Goal: Task Accomplishment & Management: Manage account settings

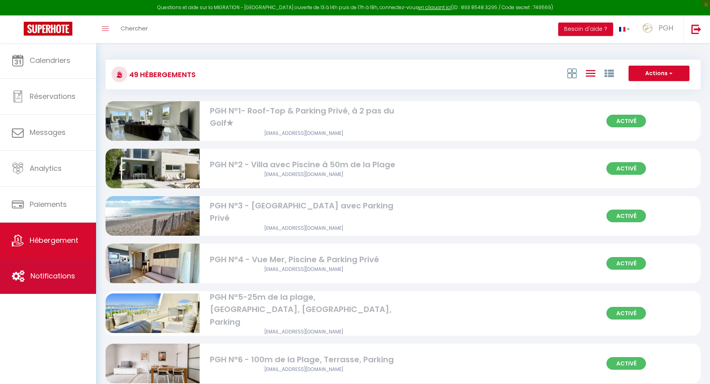
click at [43, 275] on span "Notifications" at bounding box center [52, 276] width 45 height 10
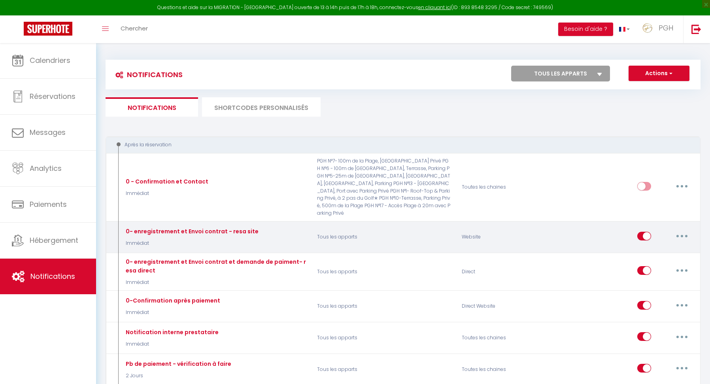
click at [683, 230] on button "button" at bounding box center [681, 236] width 22 height 13
click at [659, 247] on link "Editer" at bounding box center [661, 253] width 58 height 13
type input "0- enregistrement et Envoi contrat - resa site"
select select "Immédiat"
select select
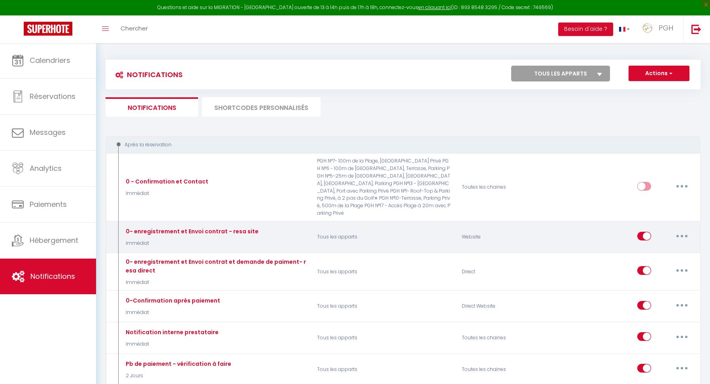
checkbox input "true"
checkbox input "false"
radio input "true"
type input "Merci pour votre réservation à la [RENTAL:CITY] - du [CHECKING:DD-MM-YYYY] au […"
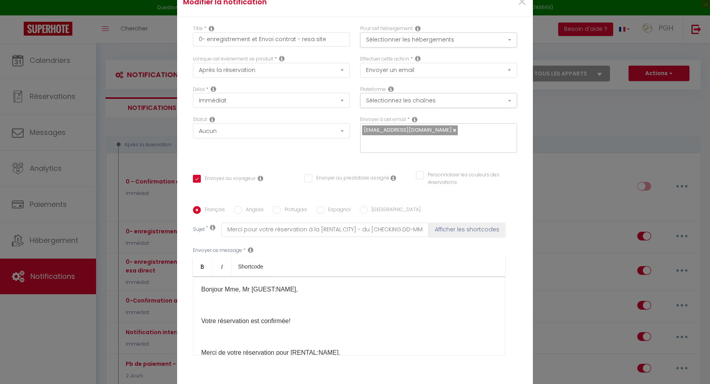
paste input "[EMAIL_ADDRESS][DOMAIN_NAME]"
type input "[EMAIL_ADDRESS][DOMAIN_NAME]"
checkbox input "true"
checkbox input "false"
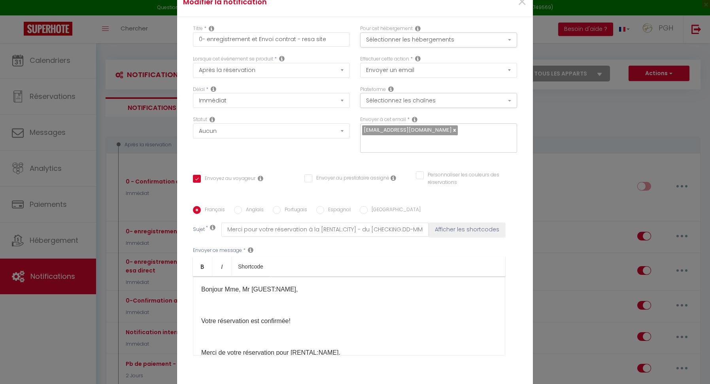
click at [455, 129] on span "[EMAIL_ADDRESS][DOMAIN_NAME]" at bounding box center [410, 129] width 96 height 9
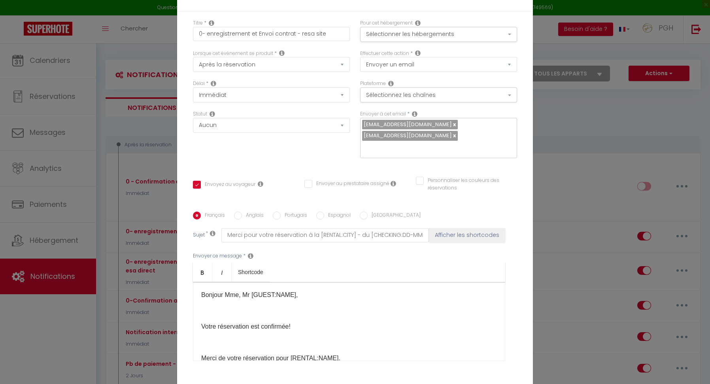
click at [454, 124] on link at bounding box center [454, 124] width 4 height 8
checkbox input "true"
checkbox input "false"
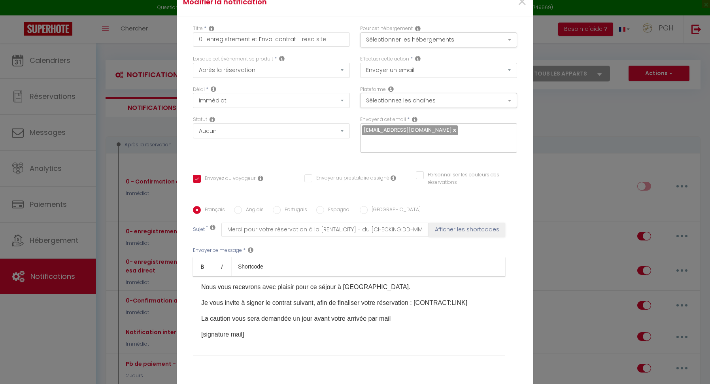
scroll to position [55, 0]
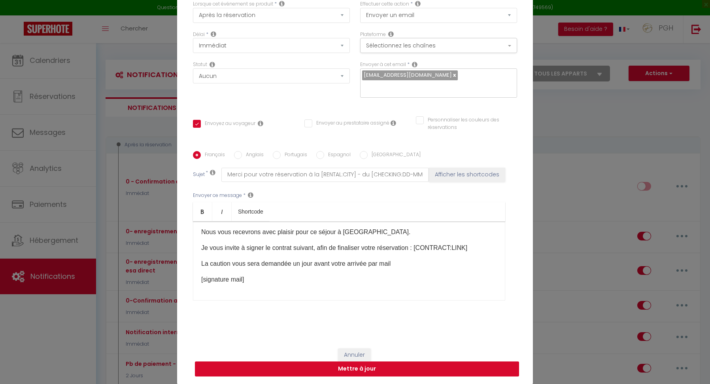
click at [369, 370] on button "Mettre à jour" at bounding box center [357, 368] width 324 height 15
checkbox input "true"
checkbox input "false"
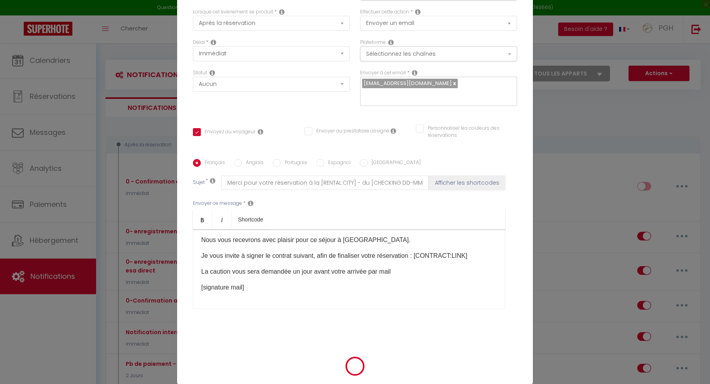
scroll to position [51, 0]
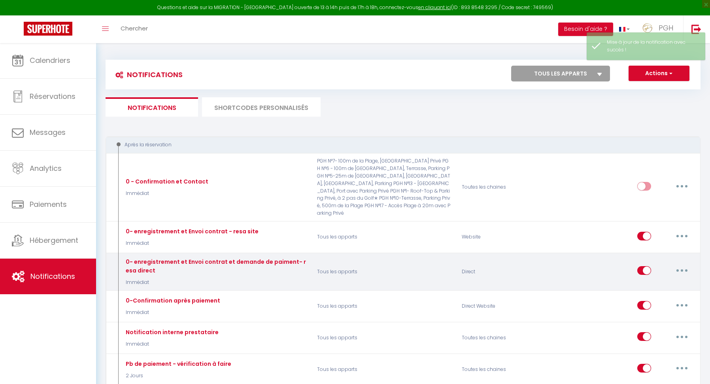
click at [683, 269] on icon "button" at bounding box center [681, 270] width 2 height 2
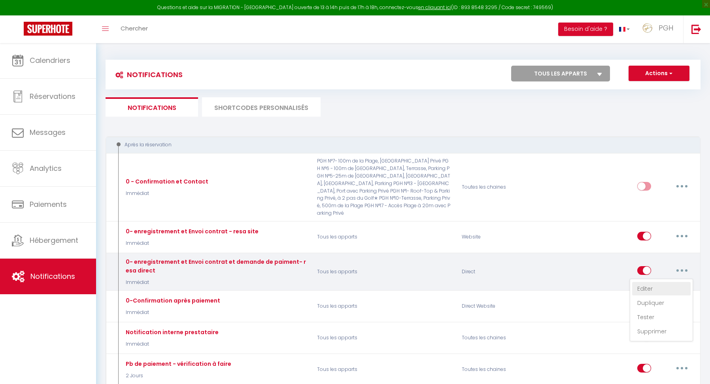
click at [642, 282] on link "Editer" at bounding box center [661, 288] width 58 height 13
type input "0- enregistrement et Envoi contrat et demande de paiment- resa direct"
select select "Immédiat"
select select
checkbox input "true"
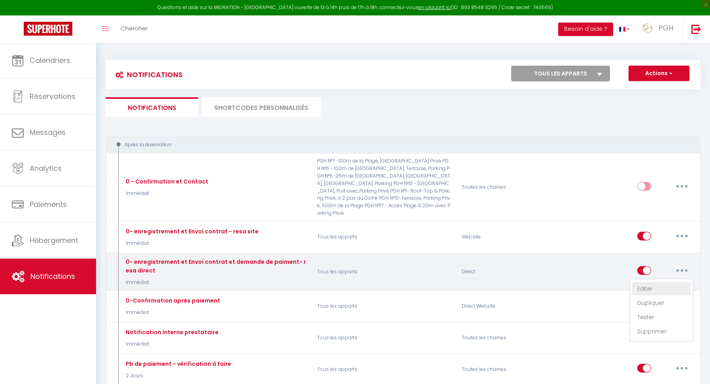
checkbox input "false"
radio input "true"
type input "Merci pour votre réservation à la [RENTAL:CITY] - du [CHECKING:DD-MM-YYYY] au […"
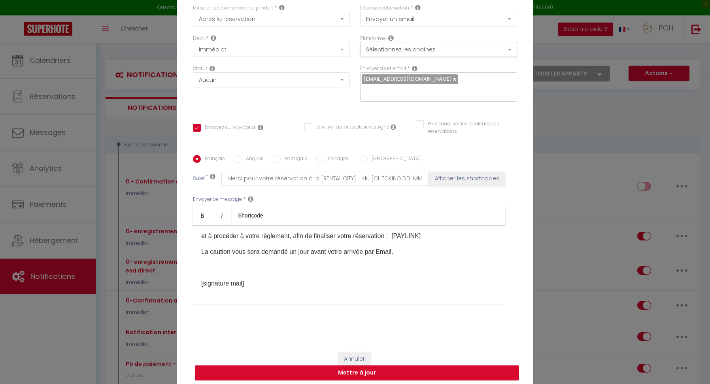
click at [437, 95] on input "text" at bounding box center [436, 91] width 149 height 10
paste input "[EMAIL_ADDRESS][DOMAIN_NAME]"
type input "[EMAIL_ADDRESS][DOMAIN_NAME]"
checkbox input "true"
checkbox input "false"
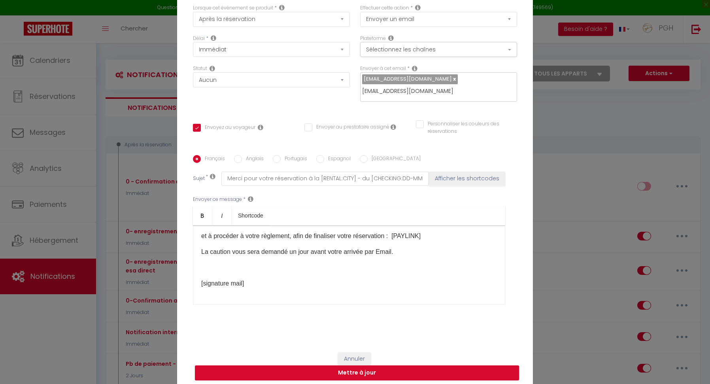
checkbox input "false"
click at [454, 79] on div "[EMAIL_ADDRESS][DOMAIN_NAME]" at bounding box center [438, 86] width 157 height 29
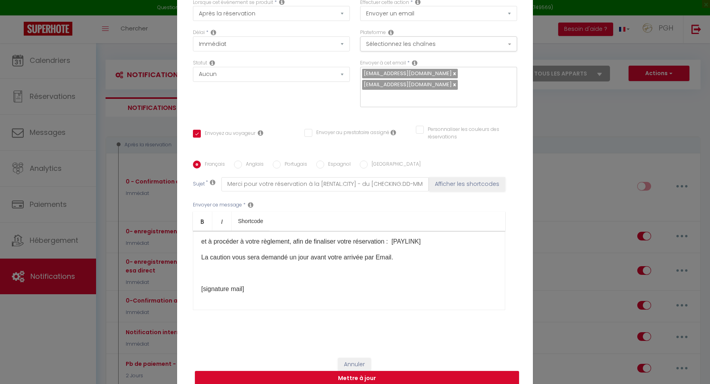
click at [454, 73] on link at bounding box center [454, 74] width 4 height 8
checkbox input "true"
checkbox input "false"
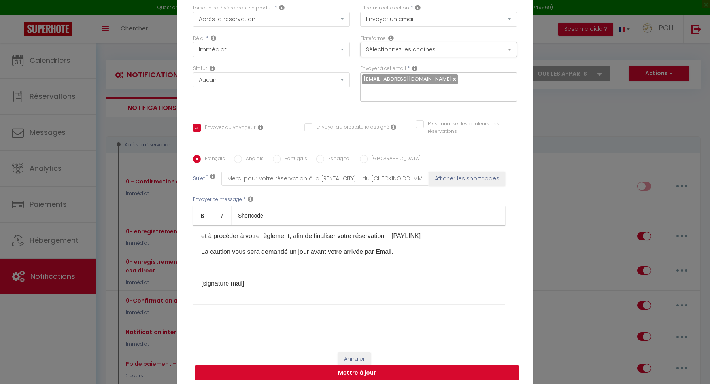
click at [388, 372] on button "Mettre à jour" at bounding box center [357, 372] width 324 height 15
checkbox input "true"
checkbox input "false"
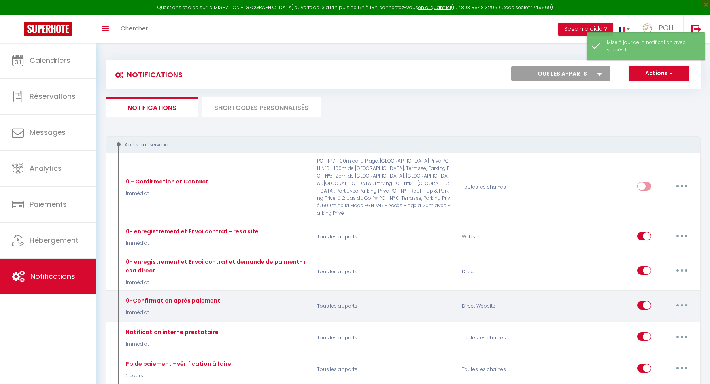
click at [683, 299] on button "button" at bounding box center [681, 305] width 22 height 13
click at [666, 316] on link "Editer" at bounding box center [661, 322] width 58 height 13
type input "0-Confirmation après paiement"
select select "Immédiat"
select select "if_booking_is_paid"
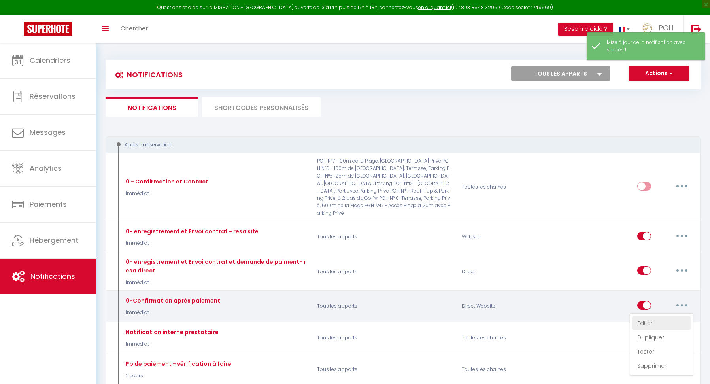
checkbox input "true"
checkbox input "false"
radio input "true"
type input "Confirmation de votre réservation -[RENTAL:NAME]​"
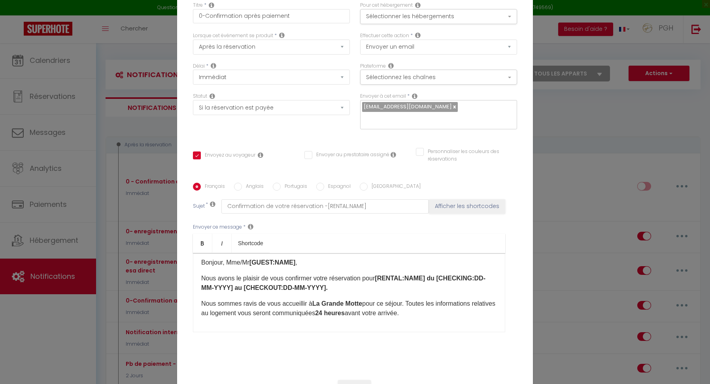
scroll to position [17, 0]
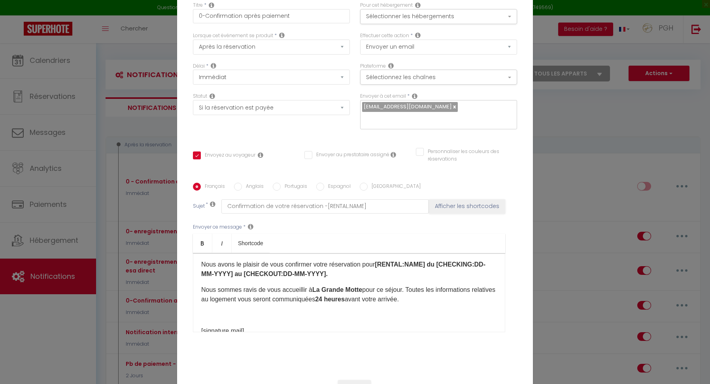
click at [454, 107] on link at bounding box center [454, 107] width 4 height 8
checkbox input "true"
checkbox input "false"
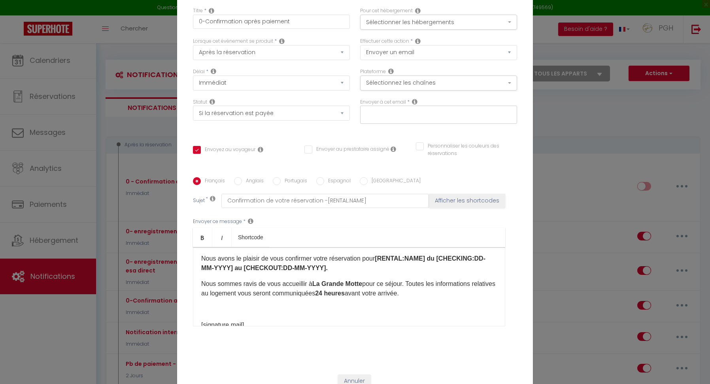
click at [420, 116] on input "text" at bounding box center [436, 113] width 149 height 10
paste input "[EMAIL_ADDRESS][DOMAIN_NAME]"
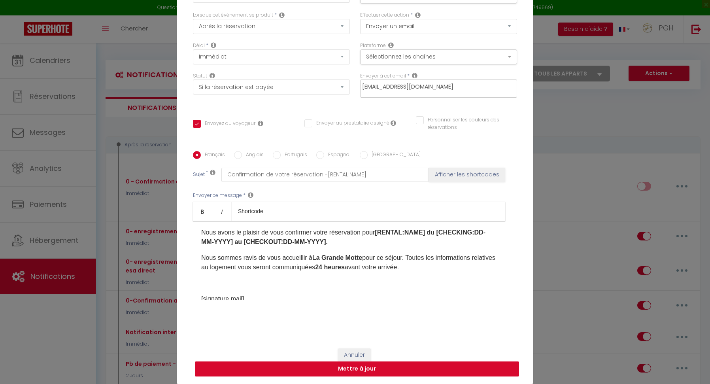
type input "[EMAIL_ADDRESS][DOMAIN_NAME]"
checkbox input "true"
checkbox input "false"
click at [381, 367] on button "Mettre à jour" at bounding box center [357, 368] width 324 height 15
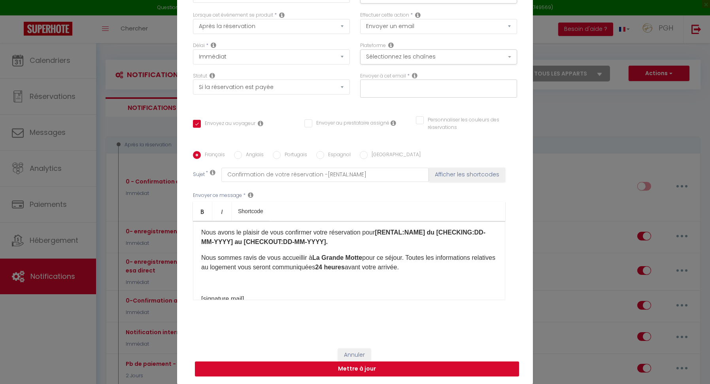
checkbox input "true"
checkbox input "false"
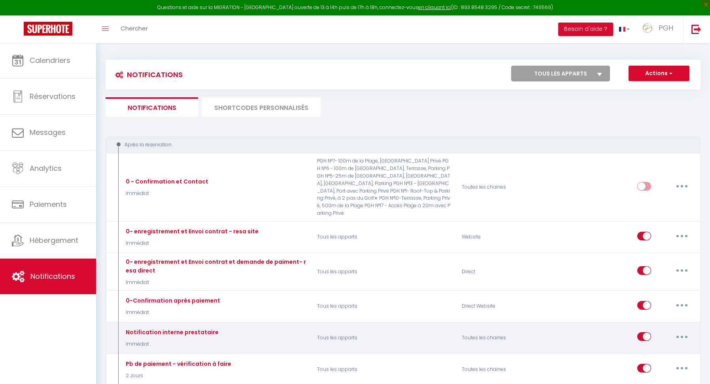
click at [681, 335] on icon "button" at bounding box center [681, 336] width 2 height 2
click at [652, 348] on link "Editer" at bounding box center [661, 354] width 58 height 13
type input "Notification interne prestataire"
select select "Immédiat"
select select "if_booking_is_paid"
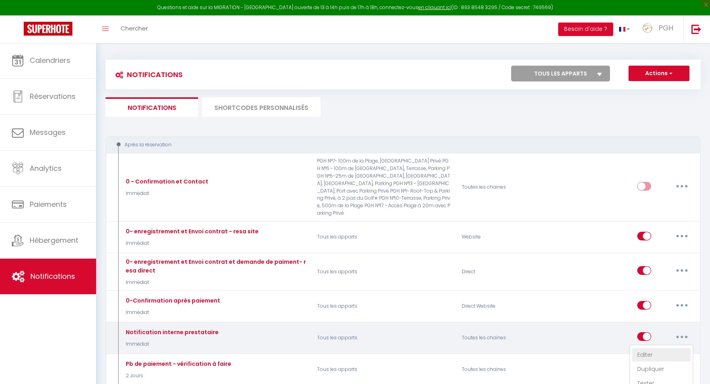
checkbox input "false"
radio input "true"
type input "nouvelle reservatrion"
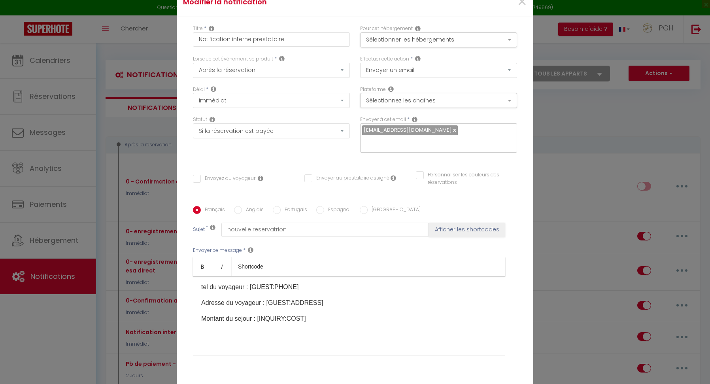
scroll to position [55, 0]
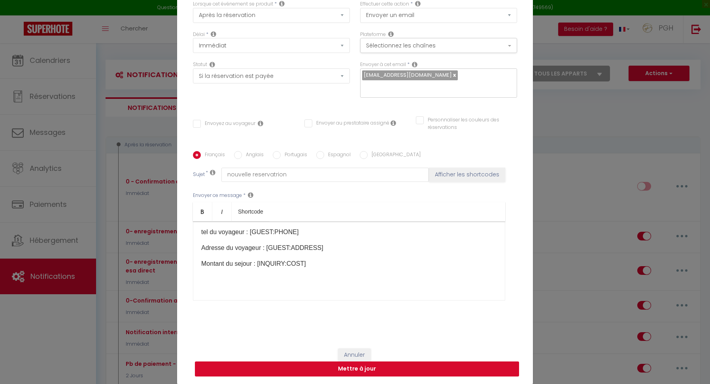
click at [366, 369] on button "Mettre à jour" at bounding box center [357, 368] width 324 height 15
checkbox input "false"
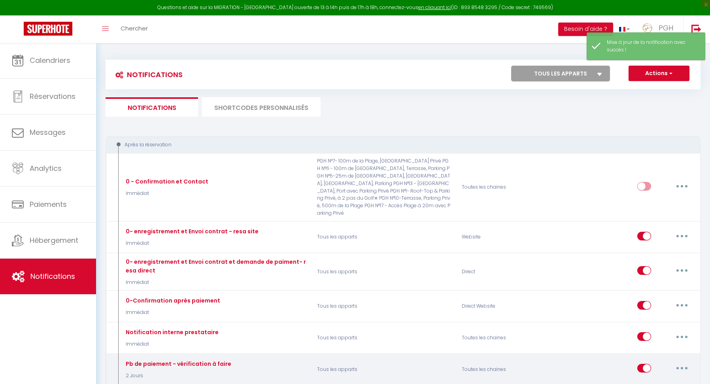
scroll to position [13, 0]
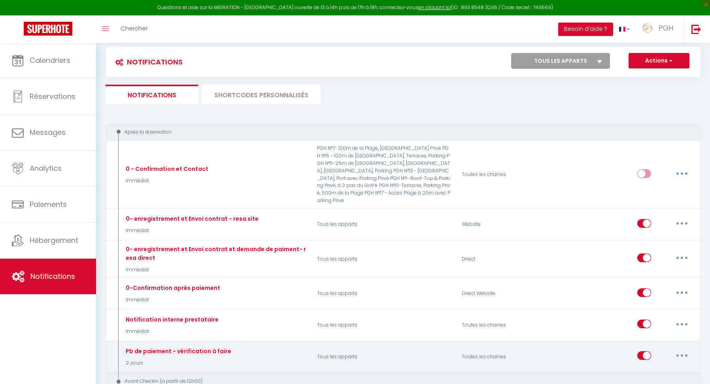
click at [680, 349] on button "button" at bounding box center [681, 355] width 22 height 13
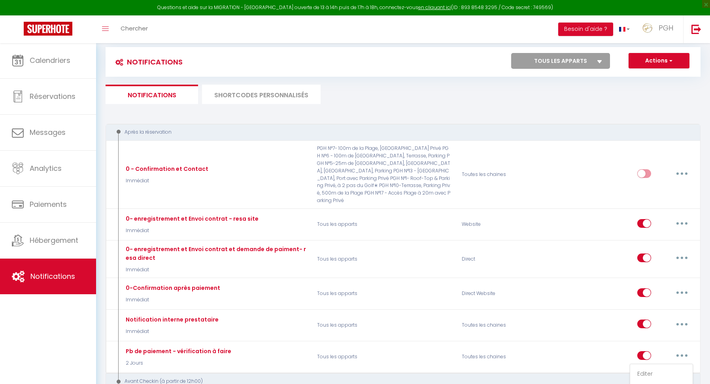
click at [662, 367] on link "Editer" at bounding box center [661, 373] width 58 height 13
type input "Pb de paiement - vérification à faire"
select select "2 Jours"
select select "if_booking_not_paid"
checkbox input "false"
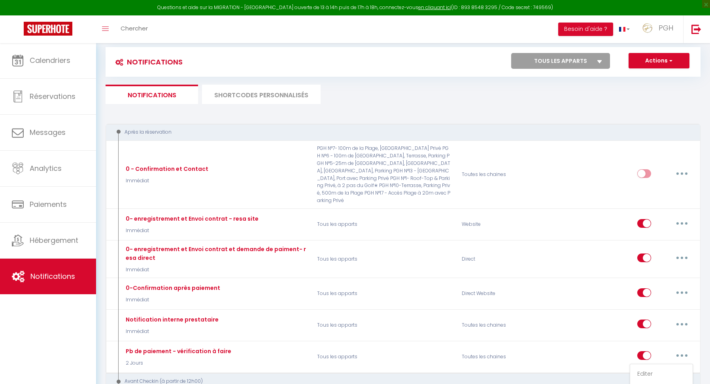
checkbox input "false"
radio input "true"
type input "[RENTAL:NAME] - paiement non finalisé - [GUEST:NAME]"
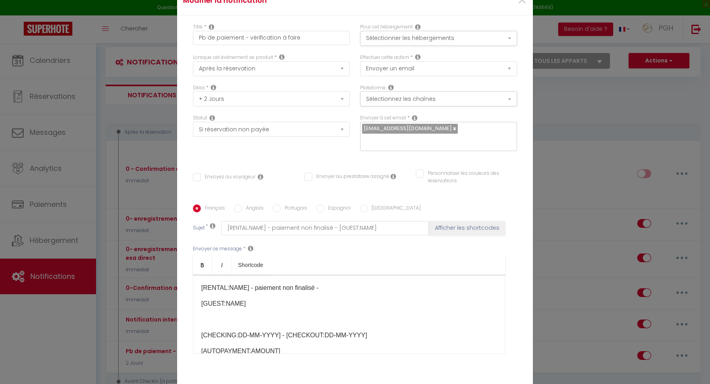
scroll to position [55, 0]
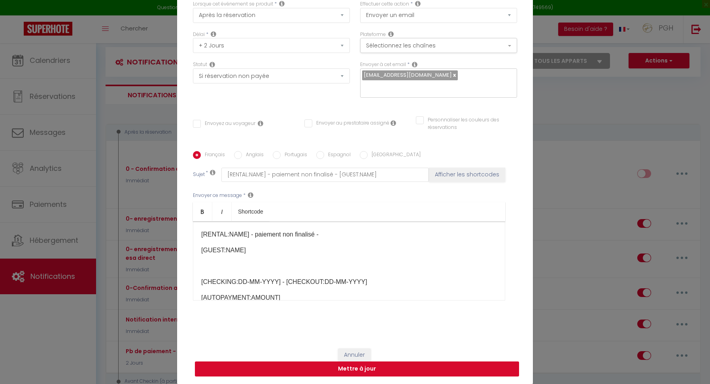
click at [364, 371] on button "Mettre à jour" at bounding box center [357, 368] width 324 height 15
checkbox input "false"
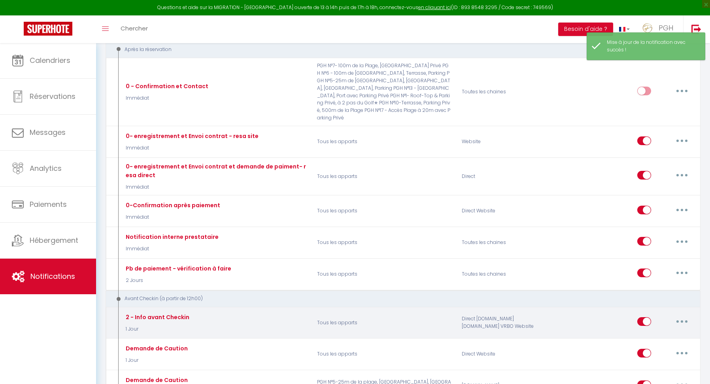
scroll to position [97, 0]
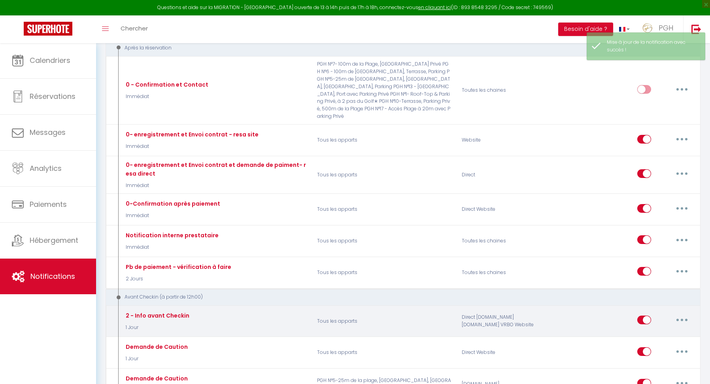
click at [685, 313] on button "button" at bounding box center [681, 319] width 22 height 13
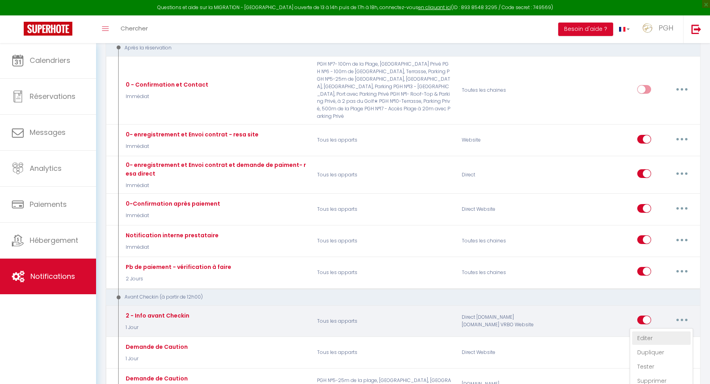
click at [651, 331] on link "Editer" at bounding box center [661, 337] width 58 height 13
type input "2 - Info avant Checkin"
select select "1 Jour"
select select
checkbox input "true"
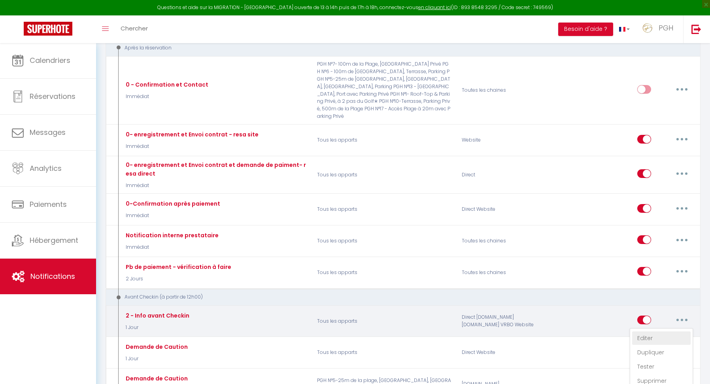
checkbox input "false"
radio input "true"
type input "Procédure pour l'arrivée à l'hebergement [RENTAL:NAME]"
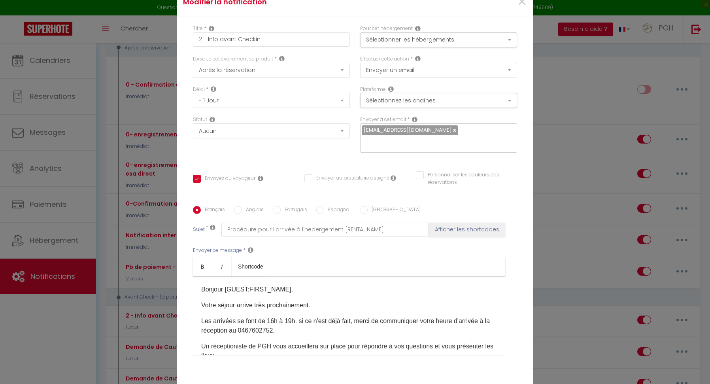
click at [454, 126] on link at bounding box center [454, 130] width 4 height 8
checkbox input "true"
checkbox input "false"
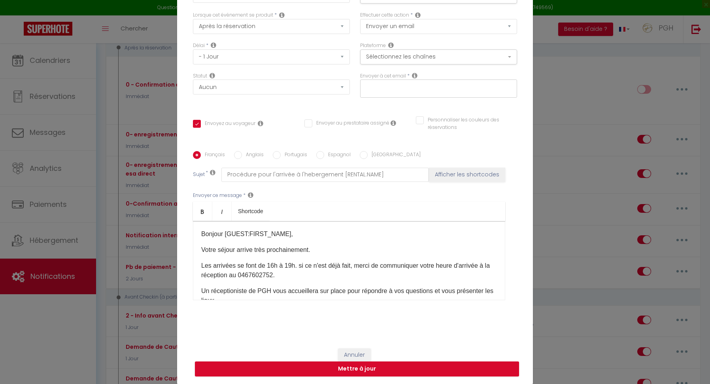
click at [419, 88] on input "text" at bounding box center [436, 87] width 149 height 10
paste input "[EMAIL_ADDRESS][DOMAIN_NAME]"
type input "[EMAIL_ADDRESS][DOMAIN_NAME]"
checkbox input "true"
checkbox input "false"
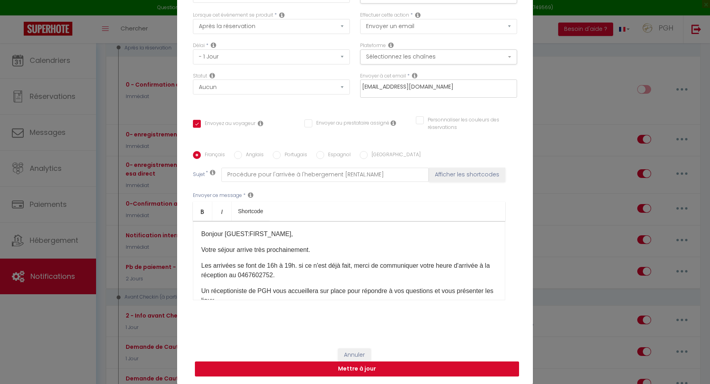
checkbox input "false"
click at [354, 366] on div "Annuler Mettre à jour" at bounding box center [355, 362] width 356 height 44
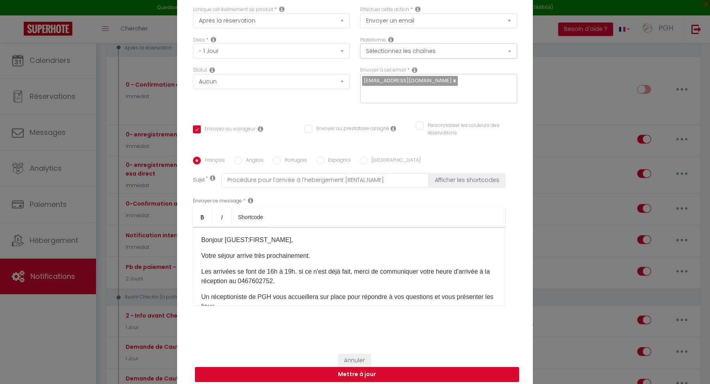
scroll to position [21, 0]
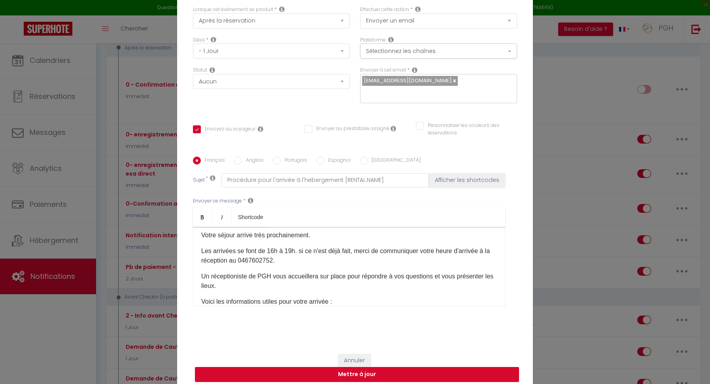
click at [362, 373] on button "Mettre à jour" at bounding box center [357, 374] width 324 height 15
checkbox input "true"
checkbox input "false"
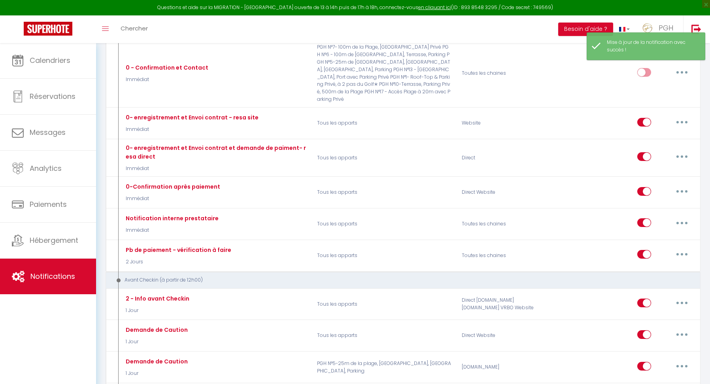
scroll to position [162, 0]
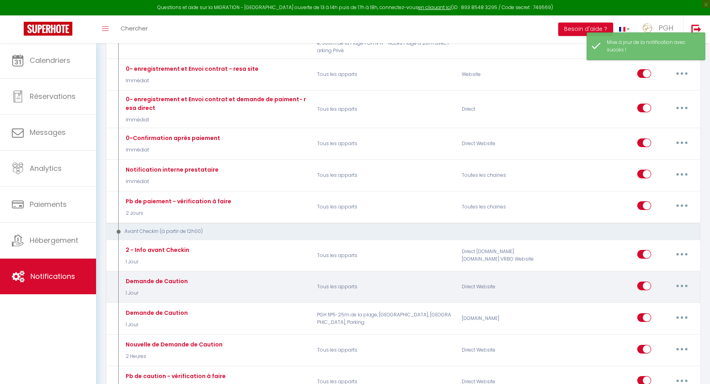
click at [681, 284] on icon "button" at bounding box center [681, 285] width 2 height 2
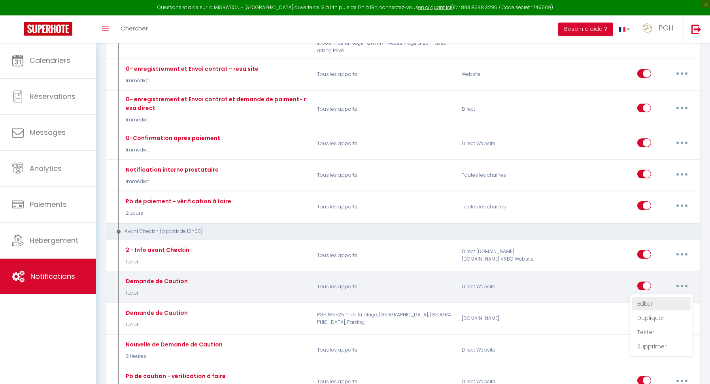
click at [651, 297] on link "Editer" at bounding box center [661, 303] width 58 height 13
type input "Demande de Caution"
select select "1 Jour"
select select "if_deposit_not_paid"
checkbox input "true"
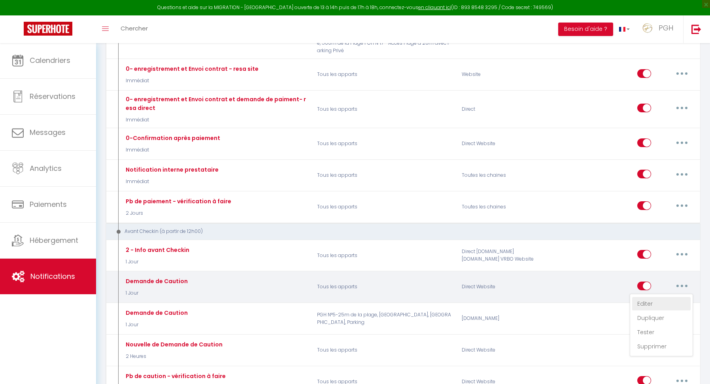
checkbox input "false"
radio input "true"
type input "[RENTAL:NAME] : Votre séjour du [BOOKING:CHECKING] au [BOOKING:CHECKOUT]"
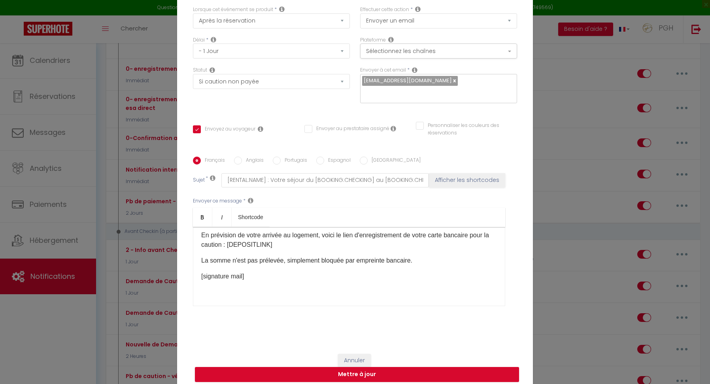
click at [456, 81] on span "[EMAIL_ADDRESS][DOMAIN_NAME]" at bounding box center [410, 80] width 96 height 9
click at [454, 80] on link at bounding box center [454, 81] width 4 height 8
checkbox input "true"
checkbox input "false"
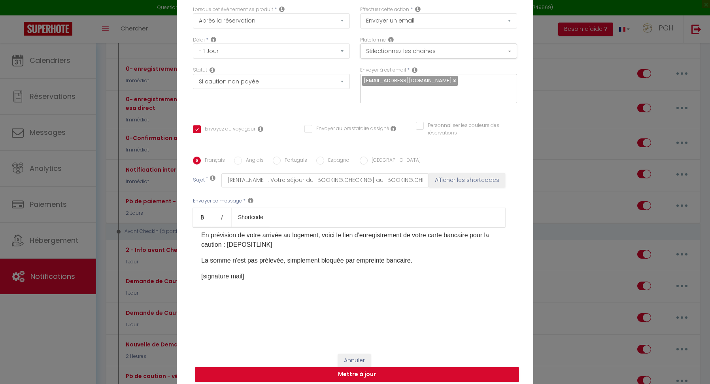
checkbox input "false"
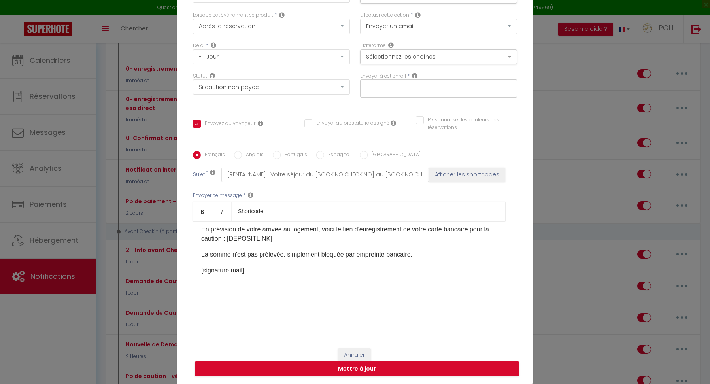
click at [373, 83] on input "text" at bounding box center [436, 87] width 149 height 10
paste input "[EMAIL_ADDRESS][DOMAIN_NAME]"
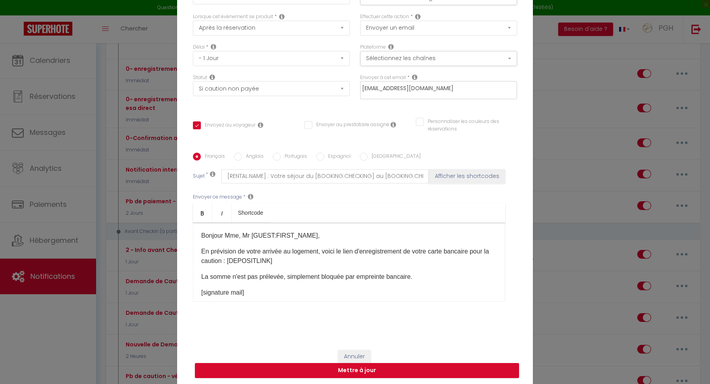
scroll to position [46, 0]
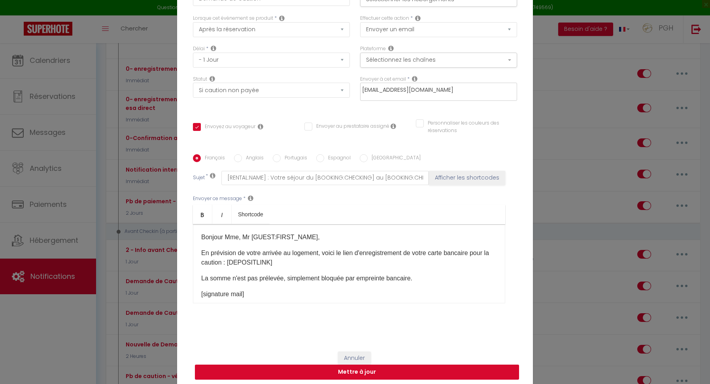
type input "[EMAIL_ADDRESS][DOMAIN_NAME]"
checkbox input "true"
checkbox input "false"
click at [366, 369] on div "Annuler Mettre à jour" at bounding box center [355, 365] width 356 height 44
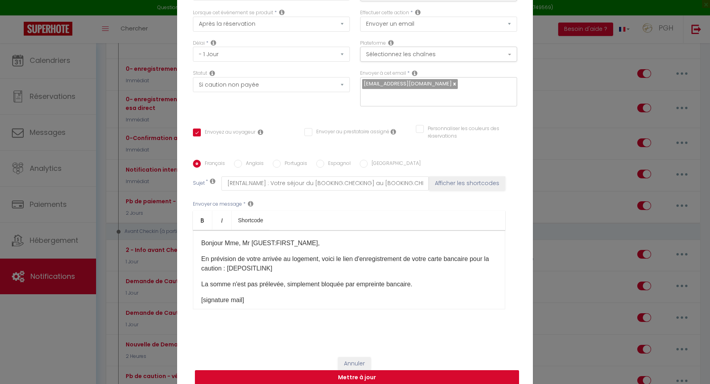
click at [351, 377] on button "Mettre à jour" at bounding box center [357, 377] width 324 height 15
checkbox input "true"
checkbox input "false"
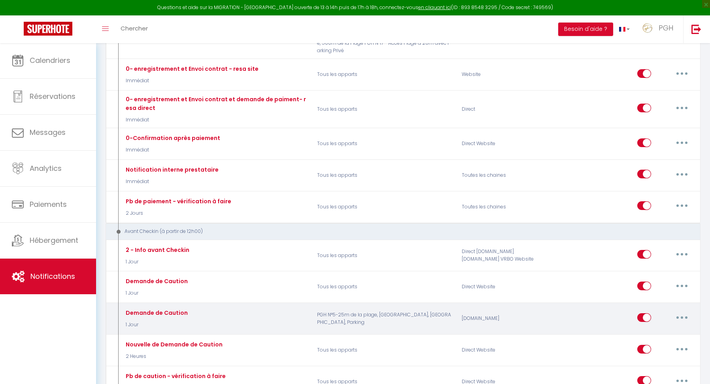
click at [685, 311] on button "button" at bounding box center [681, 317] width 22 height 13
click at [655, 328] on link "Editer" at bounding box center [661, 334] width 58 height 13
type input "Demande de Caution"
select select "1 Jour"
select select "if_deposit_not_paid"
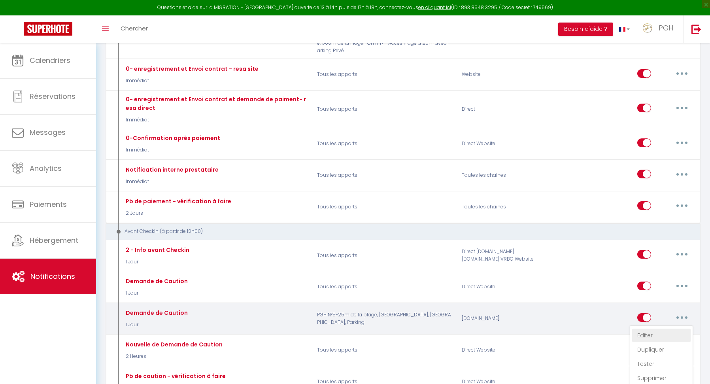
checkbox input "true"
checkbox input "false"
radio input "true"
type input "[RENTAL:NAME] : Votre séjour du [BOOKING:CHECKING] au [BOOKING:CHECKOUT]"
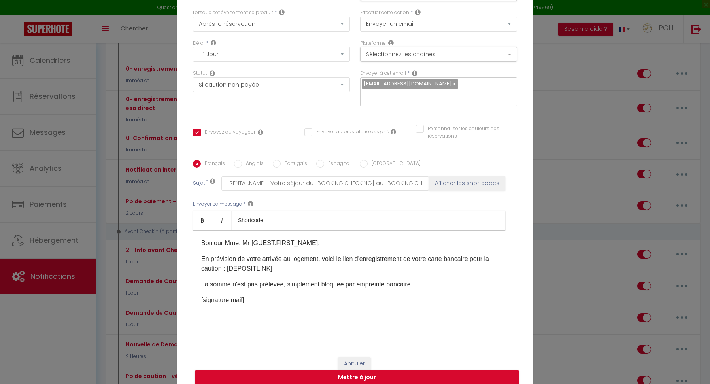
click at [454, 84] on link at bounding box center [454, 84] width 4 height 8
checkbox input "true"
checkbox input "false"
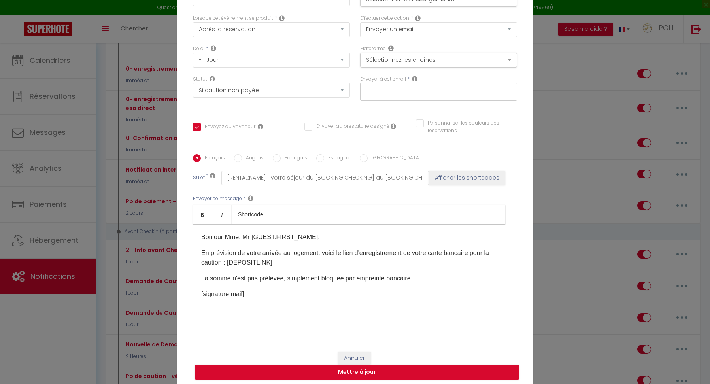
click at [413, 87] on input "text" at bounding box center [436, 90] width 149 height 10
paste input "[EMAIL_ADDRESS][DOMAIN_NAME]"
type input "[EMAIL_ADDRESS][DOMAIN_NAME]"
checkbox input "true"
checkbox input "false"
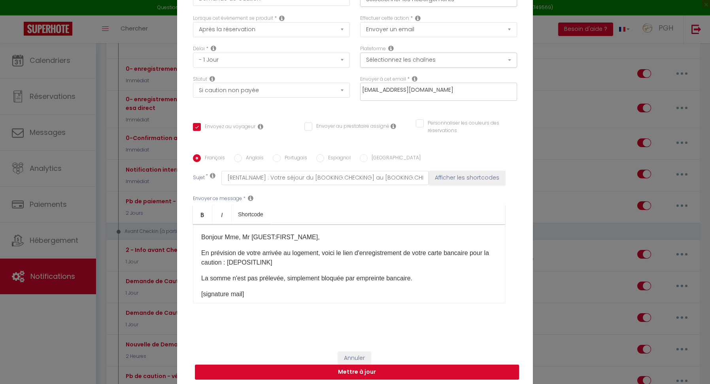
checkbox input "false"
click at [343, 369] on div "Annuler Mettre à jour" at bounding box center [355, 365] width 356 height 44
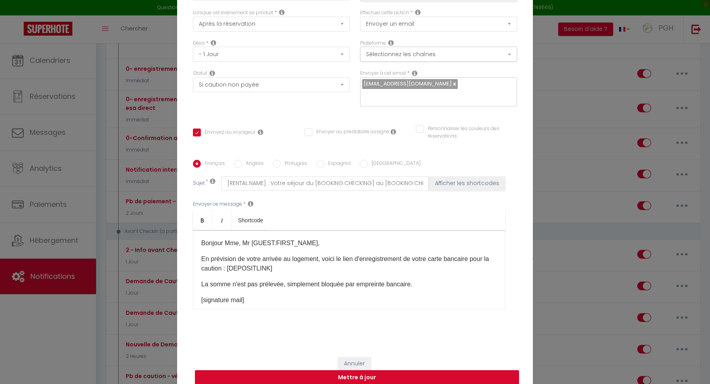
click at [376, 379] on button "Mettre à jour" at bounding box center [357, 377] width 324 height 15
checkbox input "true"
checkbox input "false"
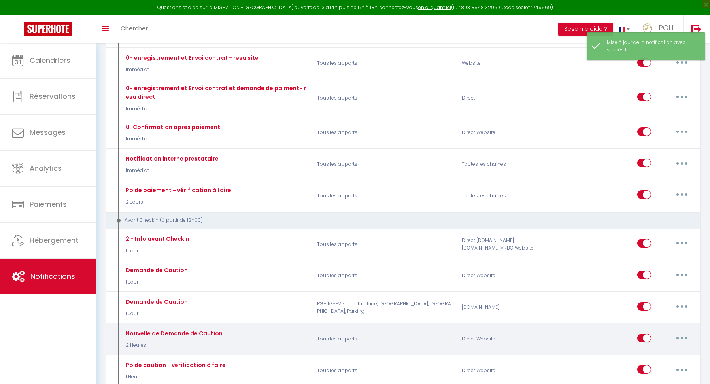
scroll to position [194, 0]
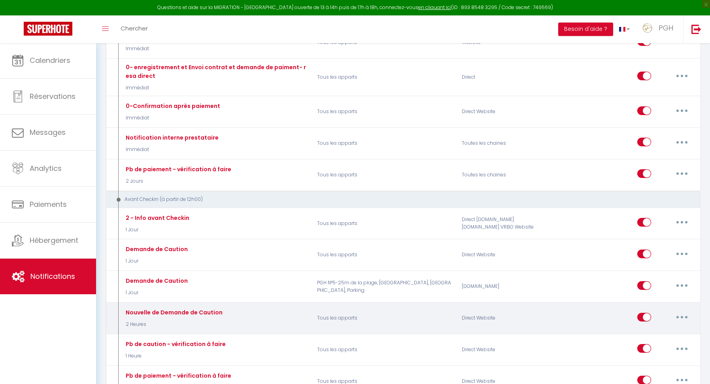
click at [683, 311] on button "button" at bounding box center [681, 317] width 22 height 13
click at [653, 328] on link "Editer" at bounding box center [661, 334] width 58 height 13
type input "Nouvelle de Demande de Caution"
select select "2 Heures"
select select "if_deposit_not_paid"
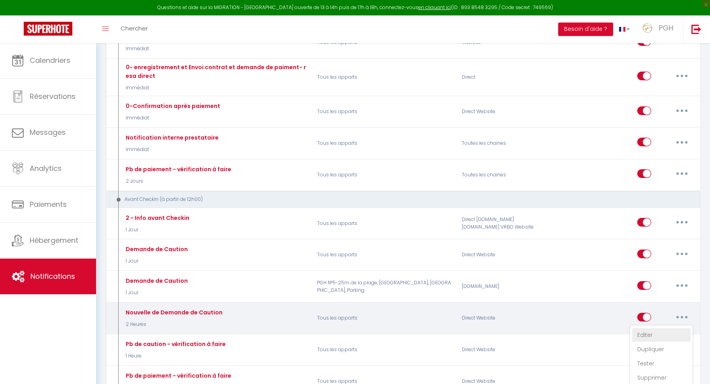
checkbox input "true"
checkbox input "false"
radio input "true"
type input "[RENTAL:NAME] : Votre séjour du [BOOKING:CHECKING] au [BOOKING:CHECKOUT]"
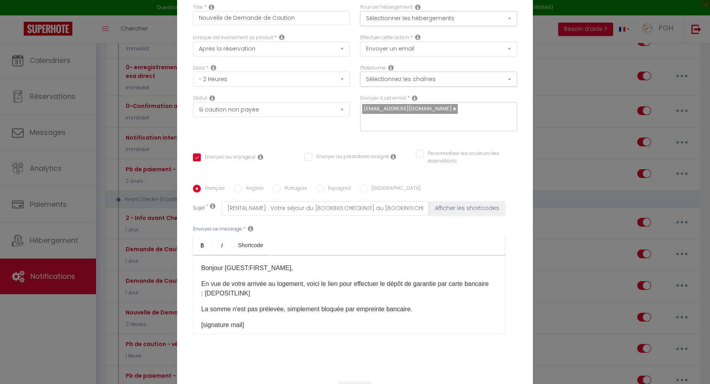
scroll to position [23, 0]
click at [455, 105] on link at bounding box center [454, 107] width 4 height 8
checkbox input "true"
checkbox input "false"
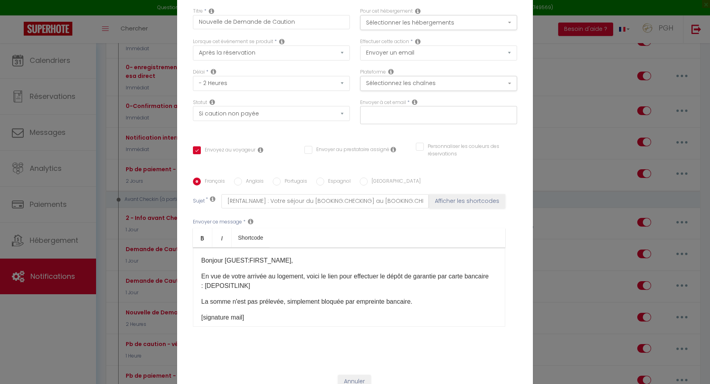
click at [394, 121] on div at bounding box center [438, 115] width 157 height 18
paste input "[EMAIL_ADDRESS][DOMAIN_NAME]"
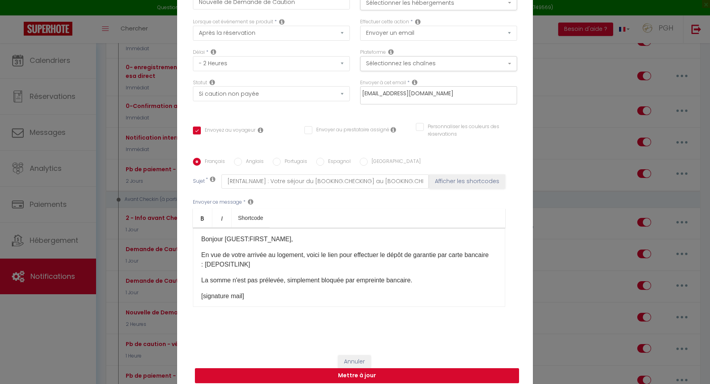
type input "[EMAIL_ADDRESS][DOMAIN_NAME]"
checkbox input "true"
checkbox input "false"
click at [356, 373] on button "Mettre à jour" at bounding box center [357, 375] width 324 height 15
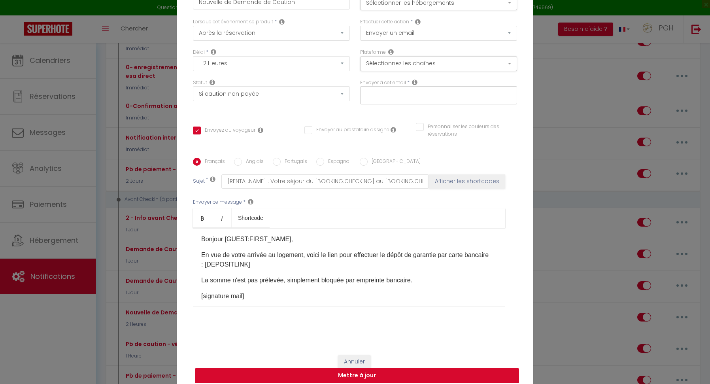
checkbox input "true"
checkbox input "false"
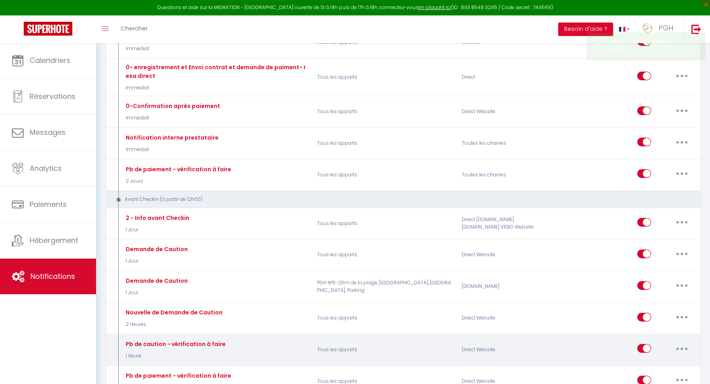
click at [683, 342] on button "button" at bounding box center [681, 348] width 22 height 13
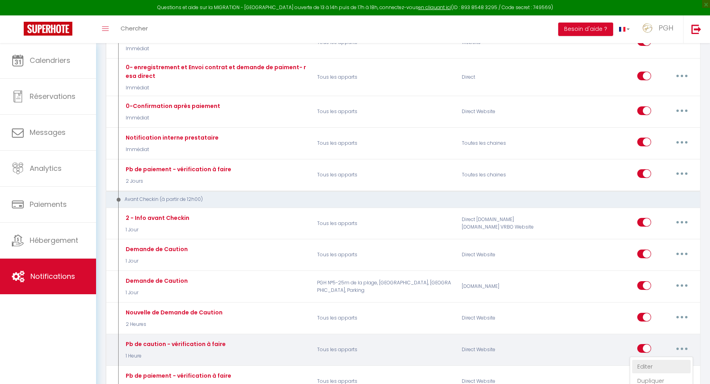
click at [640, 360] on link "Editer" at bounding box center [661, 366] width 58 height 13
type input "Pb de caution - vérification à faire"
select select "1 Heure"
select select "if_deposit_not_paid"
checkbox input "false"
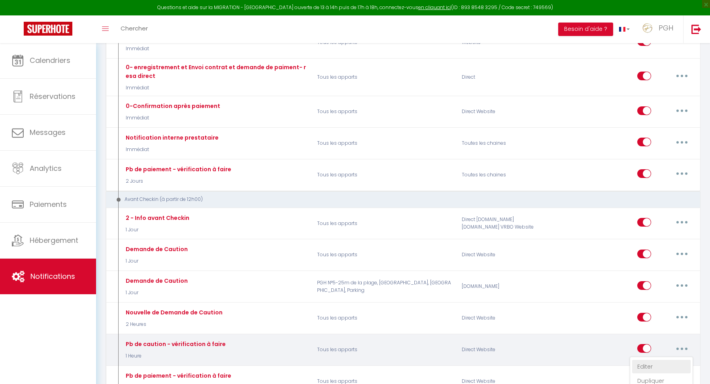
checkbox input "false"
radio input "true"
type input "[RENTAL:NAME] - Caution non finalisée - [GUEST:NAME]"
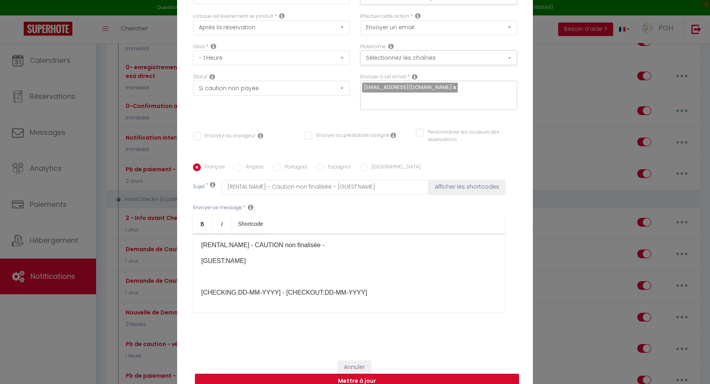
click at [377, 378] on button "Mettre à jour" at bounding box center [357, 380] width 324 height 15
checkbox input "false"
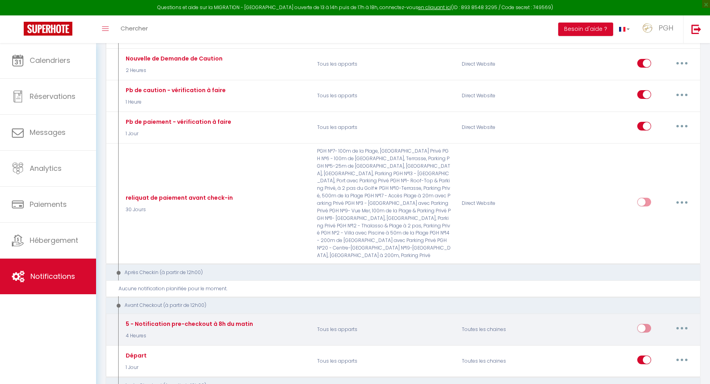
scroll to position [464, 0]
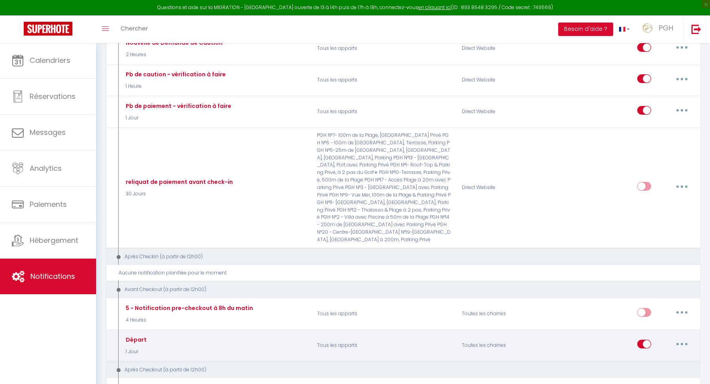
click at [683, 337] on button "button" at bounding box center [681, 343] width 22 height 13
click at [649, 355] on link "Editer" at bounding box center [661, 361] width 58 height 13
type input "Départ"
select select "4"
select select "1 Jour"
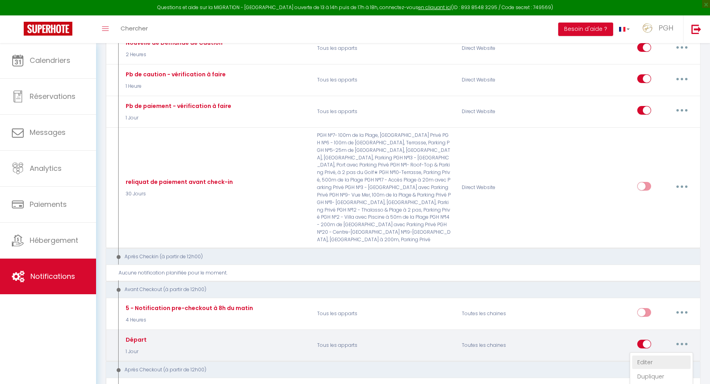
select select
checkbox input "false"
radio input "true"
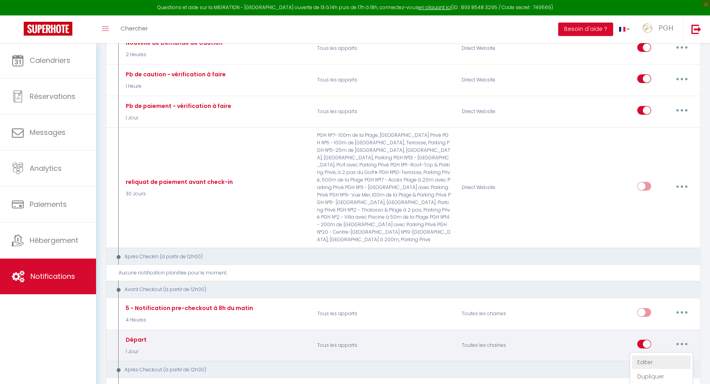
type input "Procédure pour le départ de l'hebergement [RENTAL:NAME]"
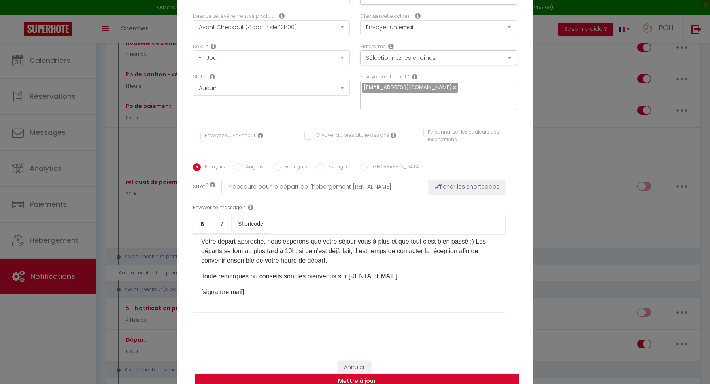
scroll to position [31, 0]
click at [196, 136] on input "Envoyez au voyageur" at bounding box center [224, 136] width 62 height 8
checkbox input "true"
checkbox input "false"
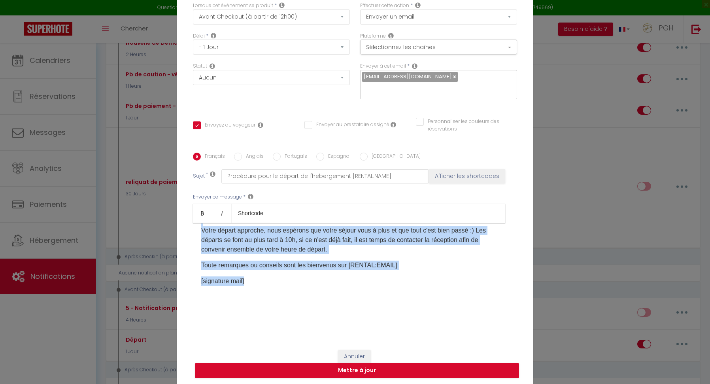
drag, startPoint x: 200, startPoint y: 235, endPoint x: 461, endPoint y: 316, distance: 273.8
click at [461, 316] on div "Français Anglais Portugais Espagnol Italien Sujet * Procédure pour le départ de…" at bounding box center [355, 232] width 324 height 183
copy div "Bonjour Mme, Mr [GUEST:FIRST_NAME], Votre départ approche, nous espérons que vo…"
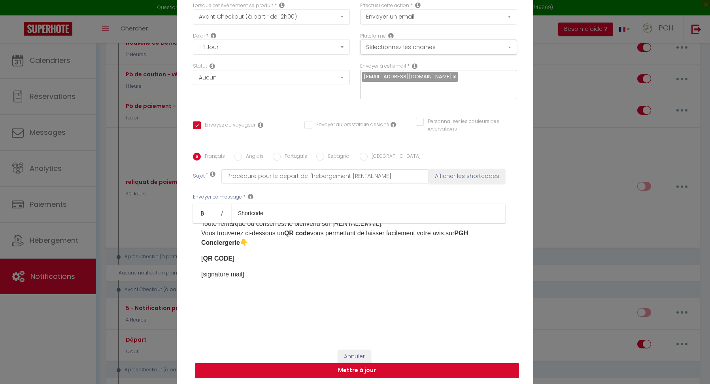
scroll to position [77, 0]
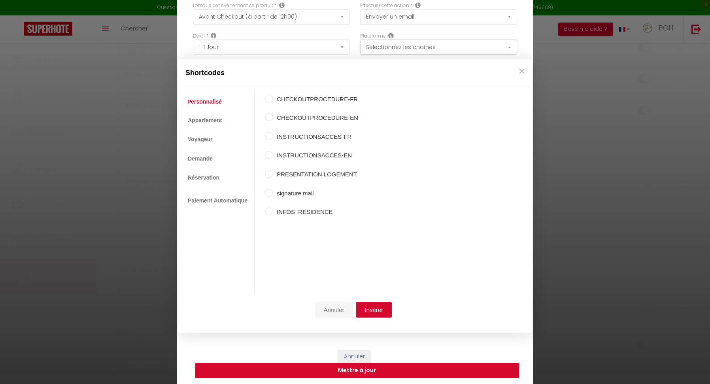
click at [333, 309] on button "Annuler" at bounding box center [334, 309] width 38 height 16
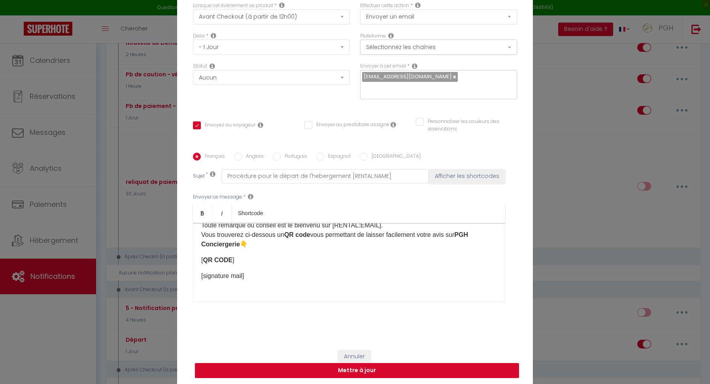
click at [352, 372] on button "Mettre à jour" at bounding box center [357, 370] width 324 height 15
checkbox input "false"
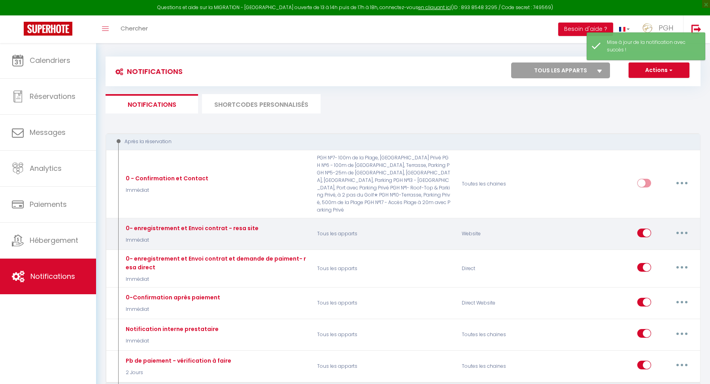
scroll to position [0, 0]
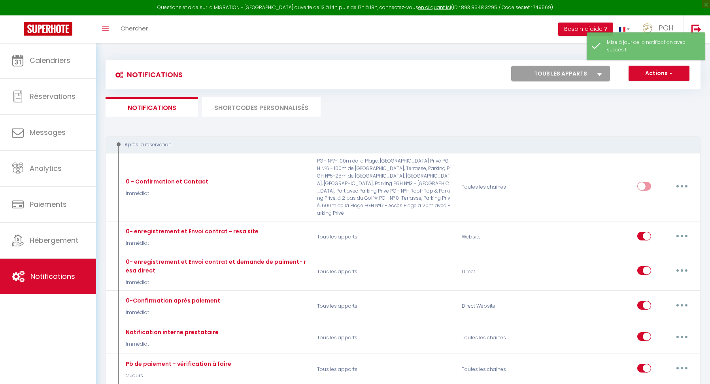
click at [272, 111] on li "SHORTCODES PERSONNALISÉS" at bounding box center [261, 106] width 119 height 19
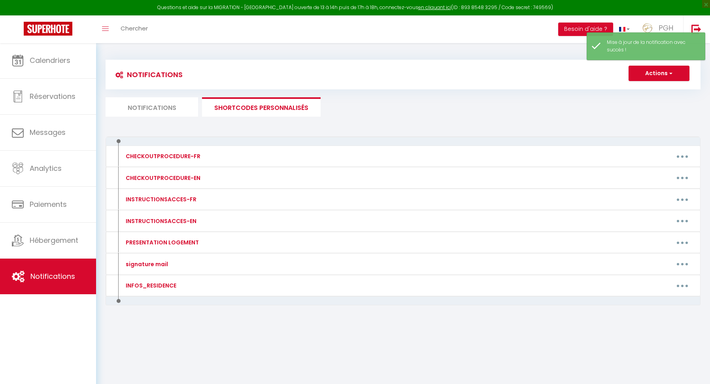
click at [663, 68] on button "Actions" at bounding box center [658, 74] width 61 height 16
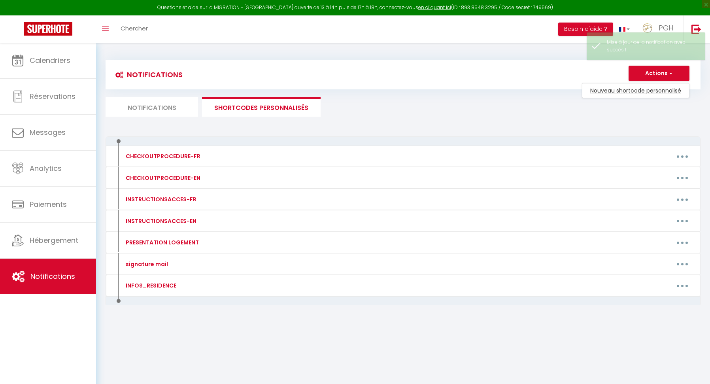
click at [631, 89] on link "Nouveau shortcode personnalisé" at bounding box center [635, 90] width 107 height 10
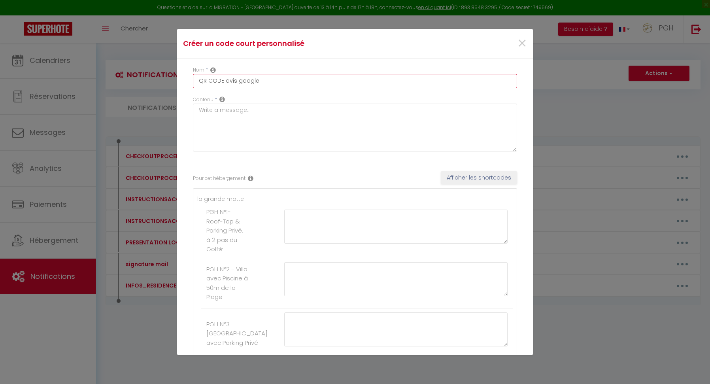
type input "QR CODE avis google"
click at [225, 123] on textarea at bounding box center [355, 128] width 324 height 48
paste textarea "Bonjour Mme, Mr [GUEST:FIRST_NAME], Votre départ approche, nous espérons que vo…"
type textarea "Bonjour Mme, Mr [GUEST:FIRST_NAME], Votre départ approche, nous espérons que vo…"
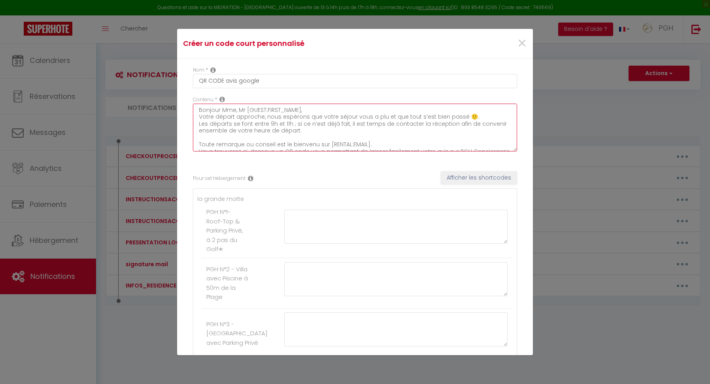
drag, startPoint x: 259, startPoint y: 144, endPoint x: 152, endPoint y: 37, distance: 151.1
click at [152, 37] on div "Créer un code court personnalisé × Nom * QR CODE avis google Contenu * Bonjour …" at bounding box center [355, 192] width 710 height 384
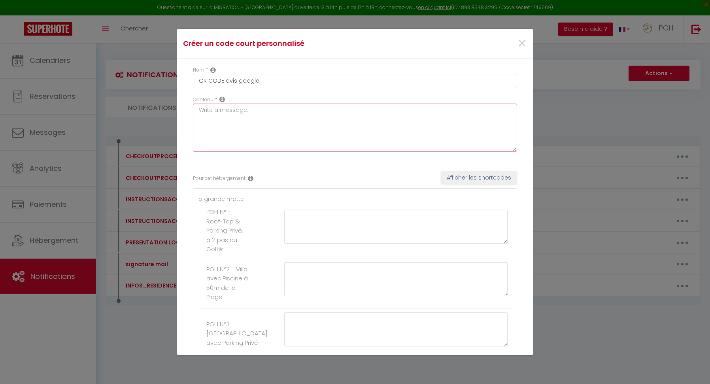
paste textarea "QR code Prelement PGH"
type textarea "Q"
click at [222, 98] on icon at bounding box center [222, 99] width 6 height 6
click at [222, 99] on icon at bounding box center [222, 99] width 6 height 6
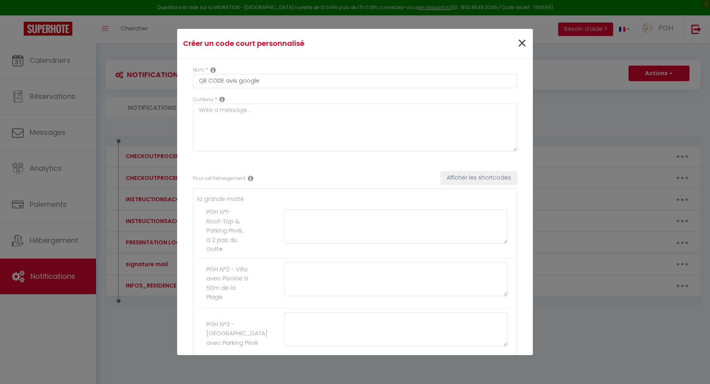
click at [523, 44] on span "×" at bounding box center [522, 44] width 10 height 24
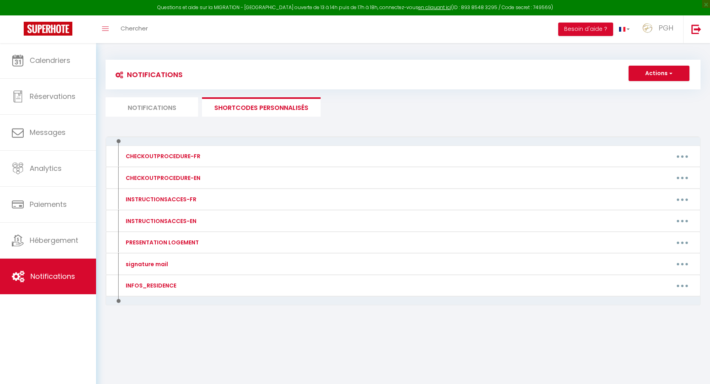
click at [142, 107] on li "Notifications" at bounding box center [151, 106] width 92 height 19
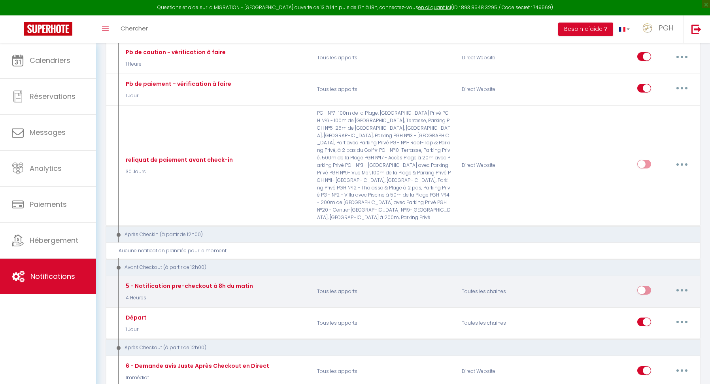
scroll to position [504, 0]
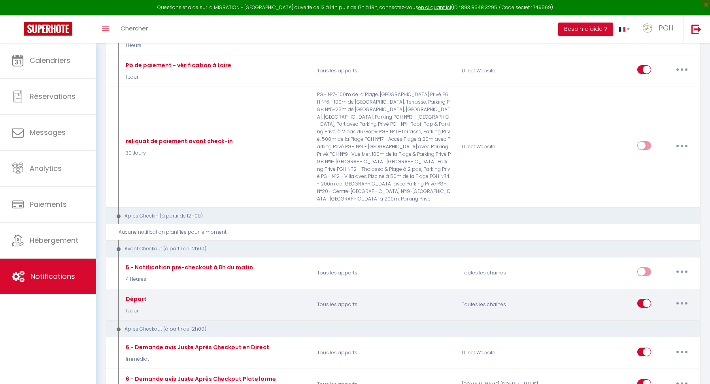
click at [681, 302] on icon "button" at bounding box center [681, 303] width 2 height 2
click at [643, 314] on link "Editer" at bounding box center [661, 320] width 58 height 13
type input "Départ"
select select "4"
select select "1 Jour"
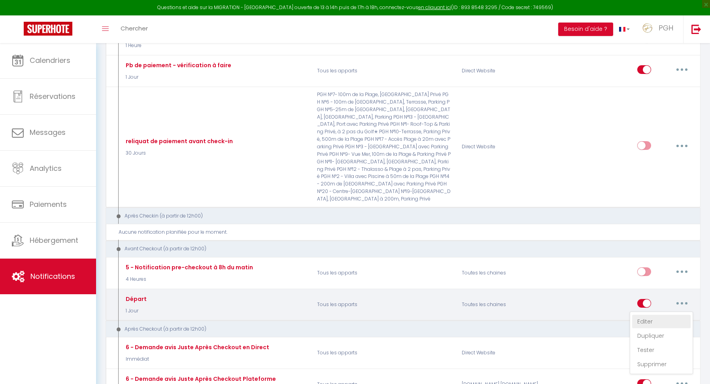
select select
checkbox input "true"
checkbox input "false"
radio input "true"
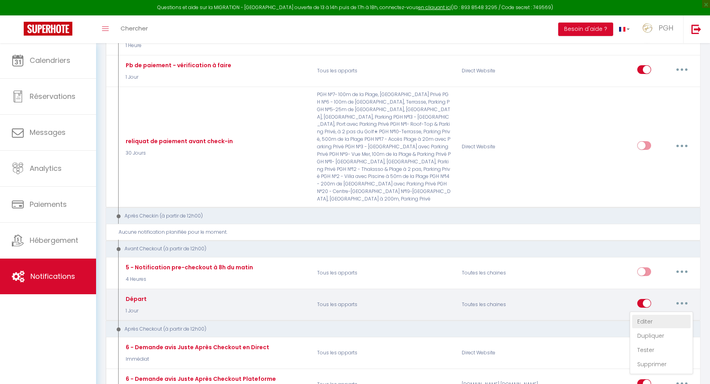
type input "Procédure pour le départ de l'hebergement [RENTAL:NAME]"
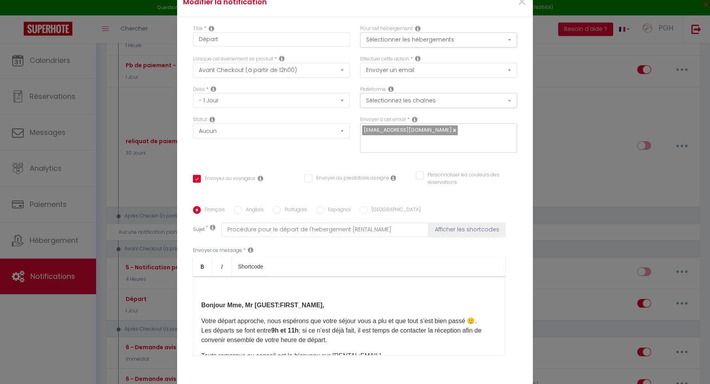
click at [454, 130] on link at bounding box center [454, 130] width 4 height 8
checkbox input "true"
checkbox input "false"
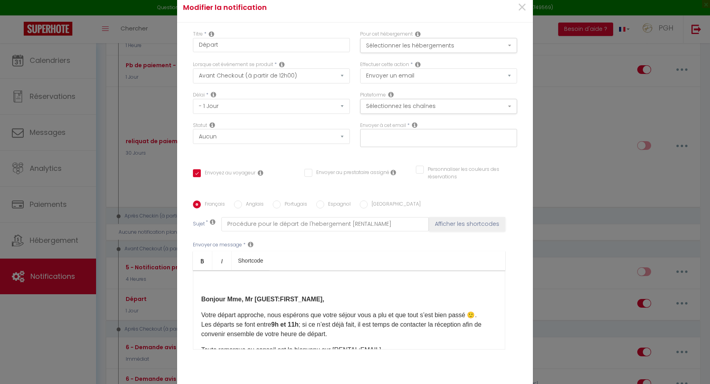
paste input "[EMAIL_ADDRESS][DOMAIN_NAME]"
type input "[EMAIL_ADDRESS][DOMAIN_NAME]"
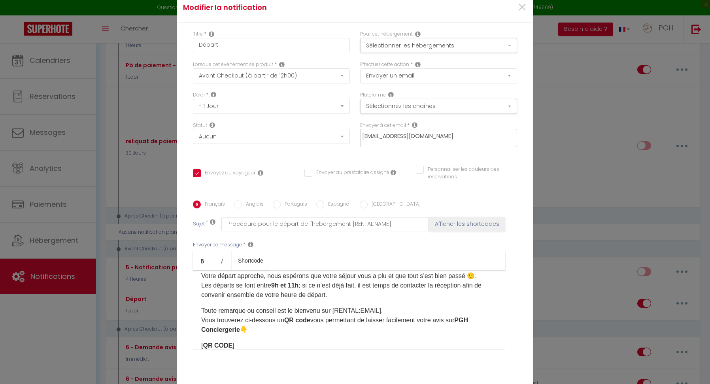
scroll to position [50, 0]
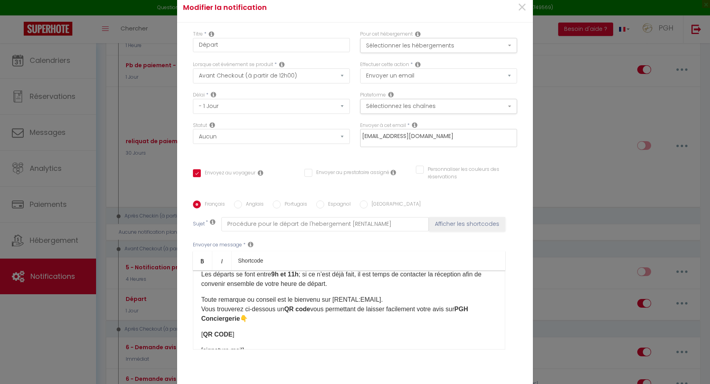
checkbox input "true"
checkbox input "false"
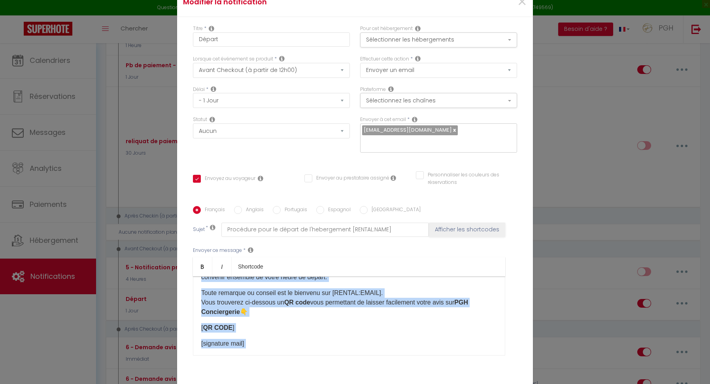
scroll to position [97, 0]
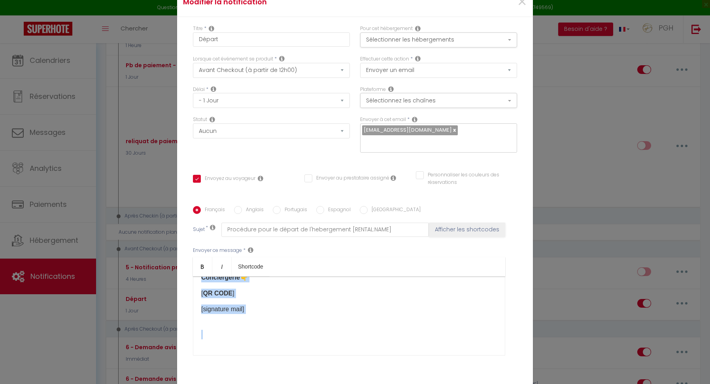
drag, startPoint x: 200, startPoint y: 296, endPoint x: 457, endPoint y: 381, distance: 271.3
click at [457, 381] on div "Titre * Départ Pour cet hébergement Sélectionner les hébergements Tous les appa…" at bounding box center [355, 206] width 356 height 378
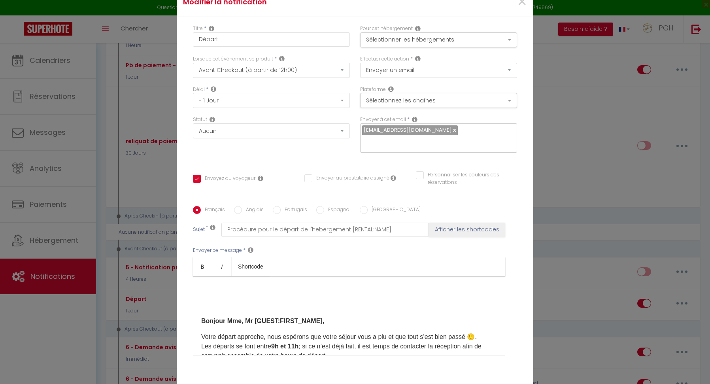
click at [201, 321] on strong "Bonjour Mme, Mr [GUEST:FIRST_NAME]," at bounding box center [262, 320] width 123 height 7
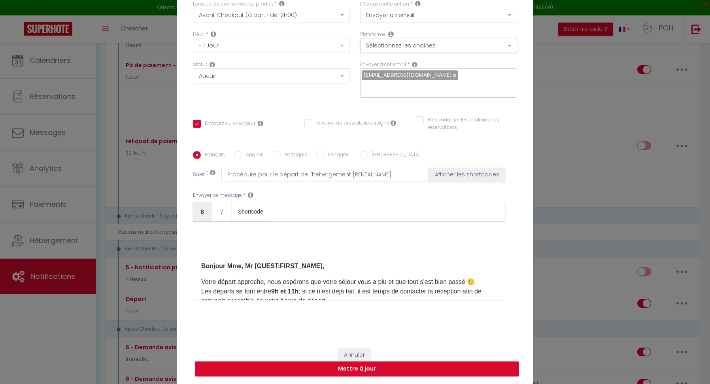
scroll to position [97, 0]
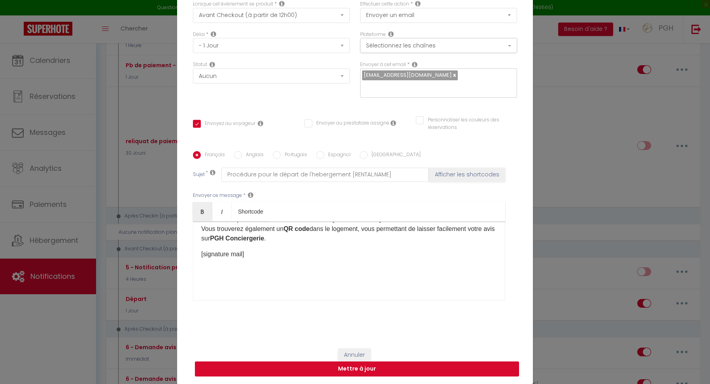
click at [361, 370] on button "Mettre à jour" at bounding box center [357, 368] width 324 height 15
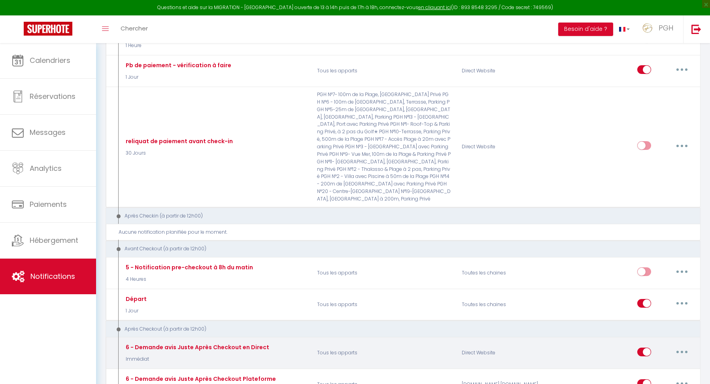
click at [680, 350] on icon "button" at bounding box center [681, 351] width 2 height 2
click at [666, 363] on link "Editer" at bounding box center [661, 369] width 58 height 13
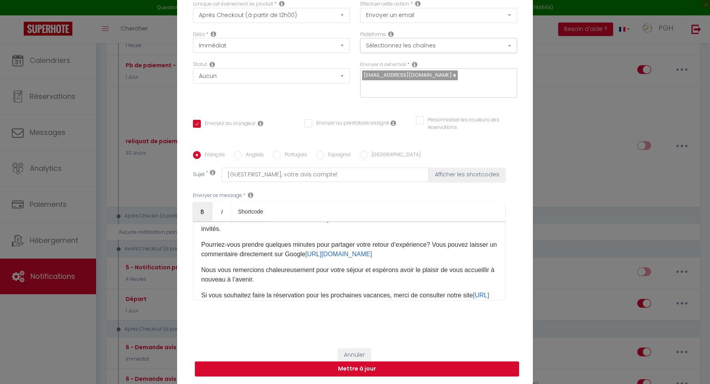
scroll to position [64, 0]
click at [372, 258] on link "[URL][DOMAIN_NAME]" at bounding box center [338, 255] width 67 height 7
click at [488, 264] on div "Bonjour, [GUEST:FIRST_NAME]​ , Nous espérons que vous avez passé un séjour agré…" at bounding box center [349, 260] width 312 height 79
drag, startPoint x: 316, startPoint y: 256, endPoint x: 466, endPoint y: 257, distance: 149.3
click at [466, 257] on p "Pourriez-vous prendre quelques minutes pour partager votre retour d’expérience?…" at bounding box center [349, 250] width 296 height 19
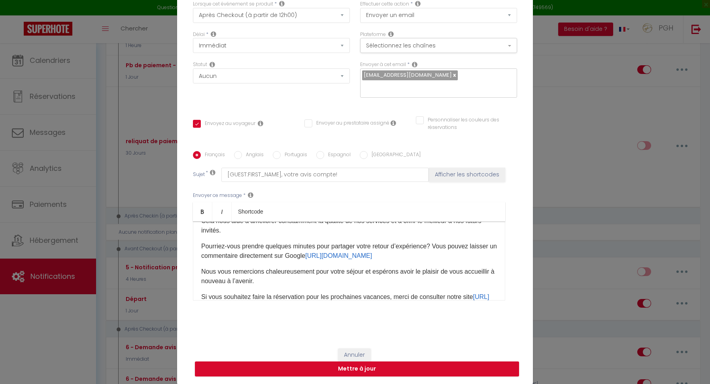
click at [412, 296] on p "Si vous souhaitez faire la réservation pour les prochaines vacances, merci de c…" at bounding box center [349, 301] width 296 height 19
drag, startPoint x: 317, startPoint y: 258, endPoint x: 459, endPoint y: 256, distance: 142.2
click at [459, 256] on p "Pourriez-vous prendre quelques minutes pour partager votre retour d’expérience?…" at bounding box center [349, 250] width 296 height 19
copy p "Pourriez-vous prendre quelques minutes pour partager votre retour d’expérience?…"
click at [440, 322] on div "Français Anglais Portugais Espagnol Italien Sujet * [GUEST:FIRST_NAME], votre a…" at bounding box center [355, 230] width 324 height 183
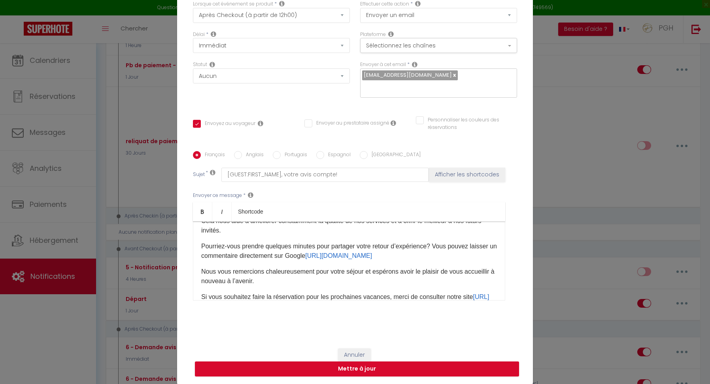
click at [454, 76] on link at bounding box center [454, 75] width 4 height 8
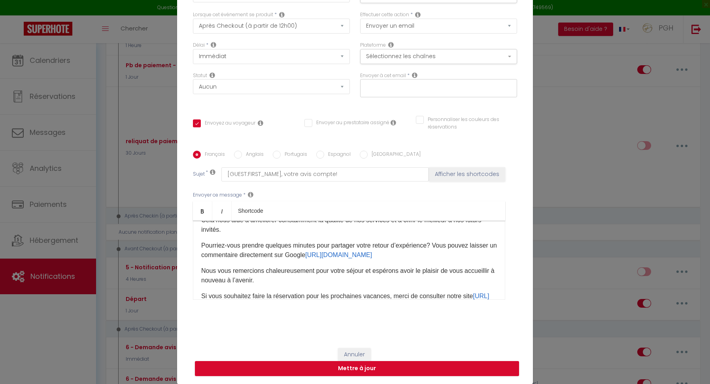
scroll to position [49, 0]
click at [397, 85] on input "text" at bounding box center [436, 87] width 149 height 10
paste input "[EMAIL_ADDRESS][DOMAIN_NAME]"
click at [370, 276] on p "Nous vous remercions chaleureusement pour votre séjour et espérons avoir le pla…" at bounding box center [349, 275] width 296 height 19
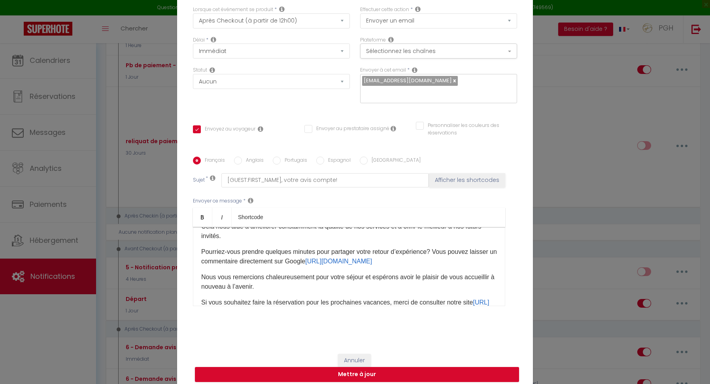
drag, startPoint x: 318, startPoint y: 262, endPoint x: 471, endPoint y: 261, distance: 152.1
click at [471, 261] on p "Pourriez-vous prendre quelques minutes pour partager votre retour d’expérience?…" at bounding box center [349, 256] width 296 height 19
copy p "Pourriez-vous prendre quelques minutes pour partager votre retour d’expérience?…"
click at [367, 376] on button "Mettre à jour" at bounding box center [357, 374] width 324 height 15
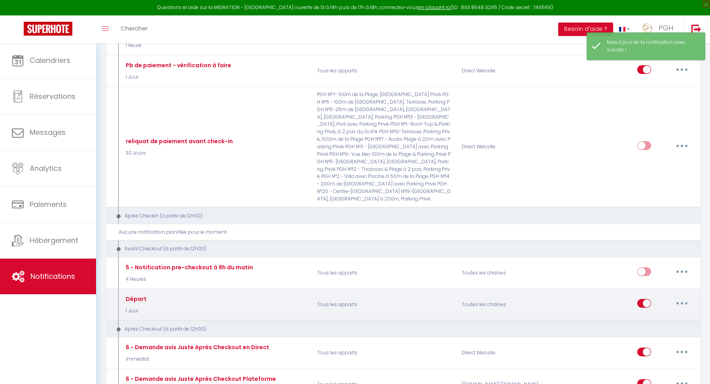
click at [684, 297] on button "button" at bounding box center [681, 303] width 22 height 13
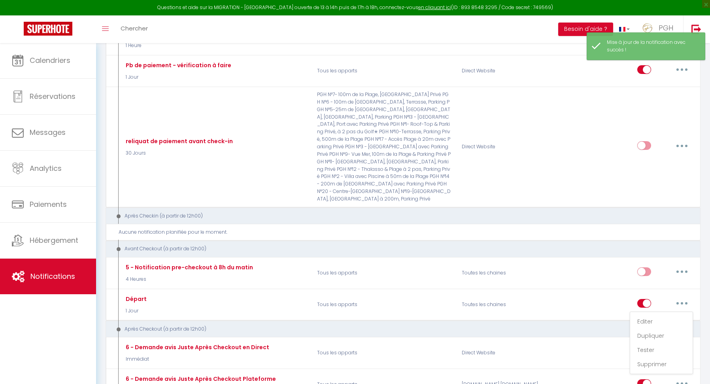
drag, startPoint x: 649, startPoint y: 282, endPoint x: 654, endPoint y: 293, distance: 12.2
click at [649, 314] on link "Editer" at bounding box center [661, 320] width 58 height 13
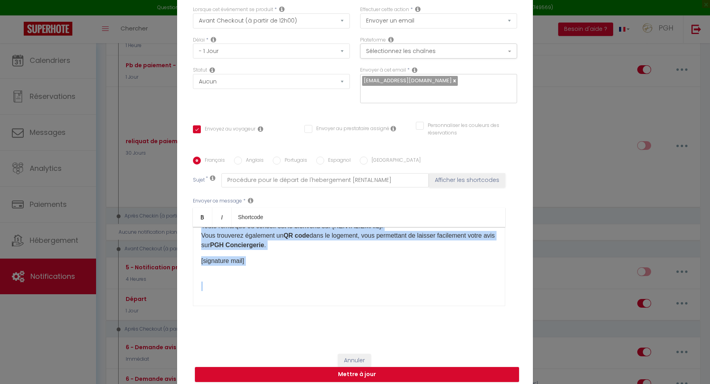
scroll to position [97, 0]
drag, startPoint x: 198, startPoint y: 255, endPoint x: 430, endPoint y: 298, distance: 235.9
click at [430, 298] on div "Bonjour Mme, Mr [GUEST:FIRST_NAME], Votre départ approche, nous espérons que vo…" at bounding box center [349, 266] width 312 height 79
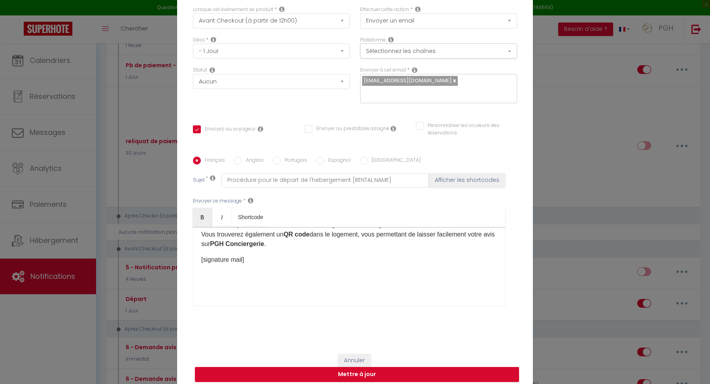
scroll to position [2, 0]
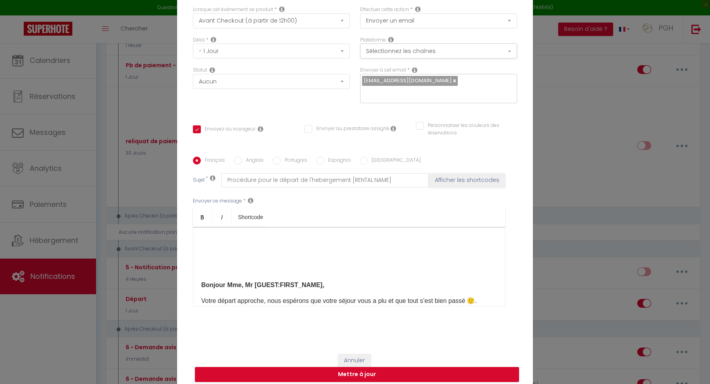
click at [201, 287] on div "Bonjour Mme, Mr [GUEST:FIRST_NAME], Votre départ approche, nous espérons que vo…" at bounding box center [349, 266] width 312 height 79
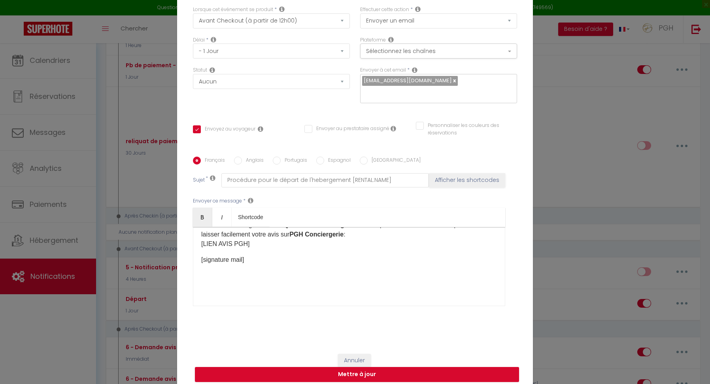
scroll to position [55, 0]
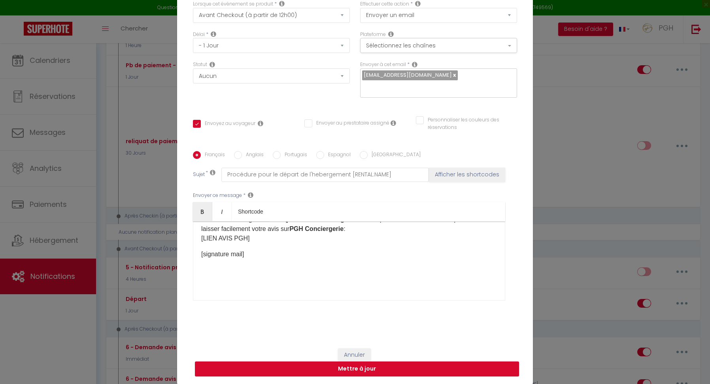
click at [366, 373] on button "Mettre à jour" at bounding box center [357, 368] width 324 height 15
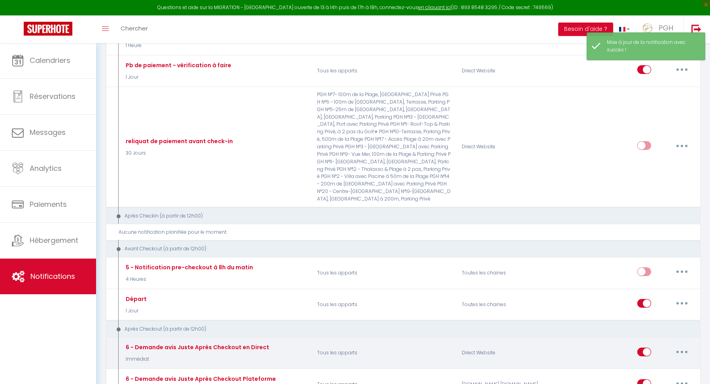
click at [682, 345] on button "button" at bounding box center [681, 351] width 22 height 13
click at [655, 363] on link "Editer" at bounding box center [661, 369] width 58 height 13
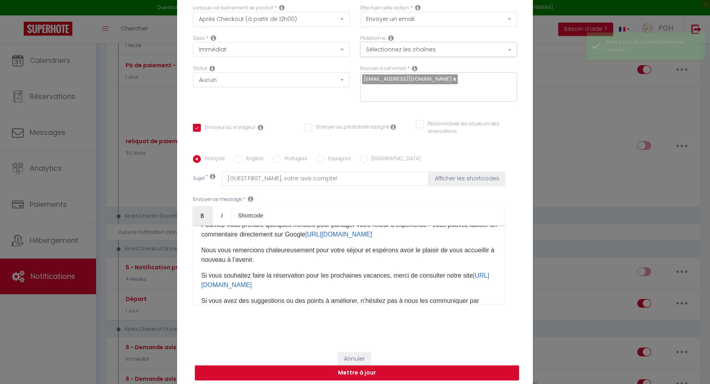
scroll to position [71, 0]
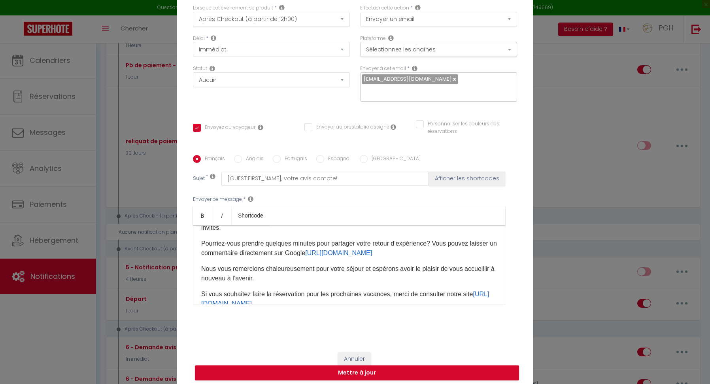
drag, startPoint x: 318, startPoint y: 254, endPoint x: 457, endPoint y: 254, distance: 139.5
click at [457, 254] on p "Pourriez-vous prendre quelques minutes pour partager votre retour d’expérience?…" at bounding box center [349, 248] width 296 height 19
copy p "Pourriez-vous prendre quelques minutes pour partager votre retour d’expérience?…"
click at [354, 360] on button "Annuler" at bounding box center [354, 358] width 33 height 13
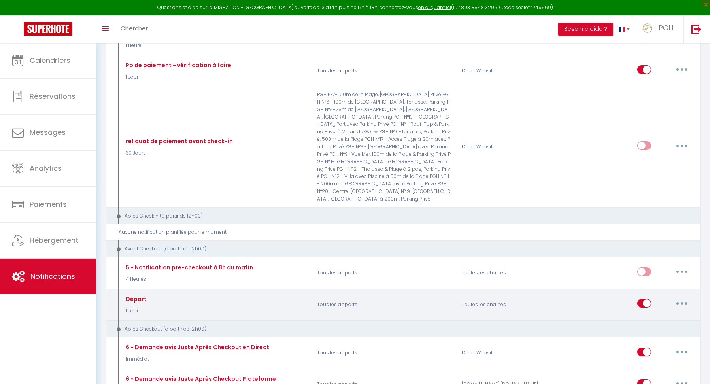
click at [686, 297] on button "button" at bounding box center [681, 303] width 22 height 13
click at [649, 314] on link "Editer" at bounding box center [661, 320] width 58 height 13
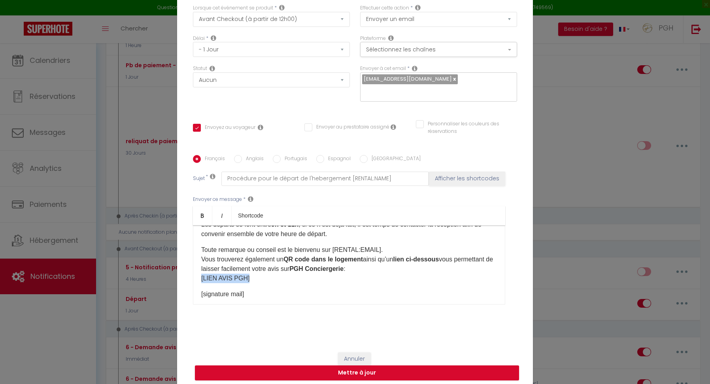
drag, startPoint x: 247, startPoint y: 278, endPoint x: 201, endPoint y: 280, distance: 45.5
click at [201, 280] on p "Toute remarque ou conseil est le bienvenu sur [RENTAL:EMAIL]. Vous trouverez ég…" at bounding box center [349, 264] width 296 height 38
click at [562, 271] on div "Modifier la notification × Titre * Départ Pour cet hébergement Sélectionner les…" at bounding box center [355, 192] width 710 height 384
click at [268, 280] on link "[URL][DOMAIN_NAME]" at bounding box center [234, 278] width 67 height 7
click at [418, 288] on div "Bonjour Mme, Mr [GUEST:FIRST_NAME], Votre départ approche, nous espérons que vo…" at bounding box center [349, 264] width 312 height 79
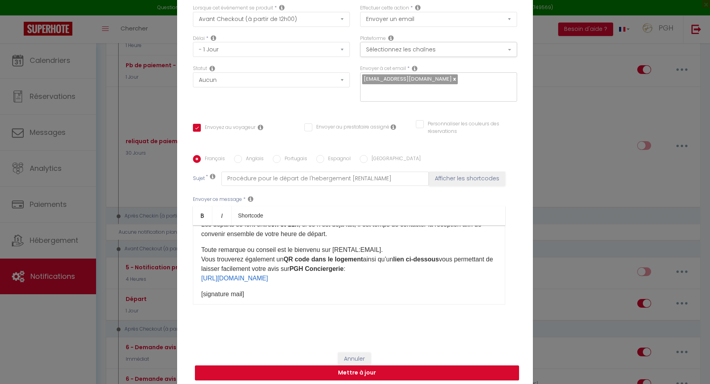
click at [367, 372] on button "Mettre à jour" at bounding box center [357, 372] width 324 height 15
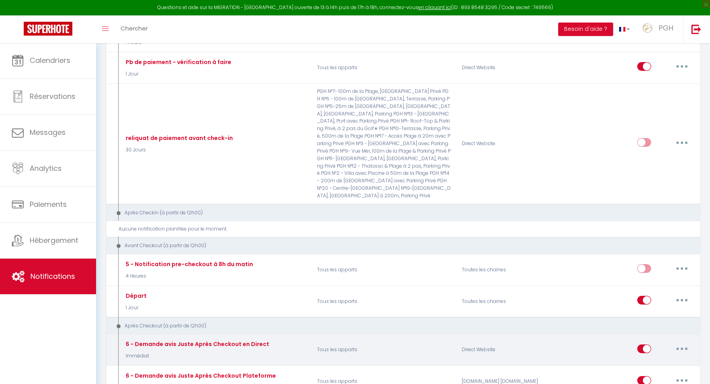
scroll to position [509, 0]
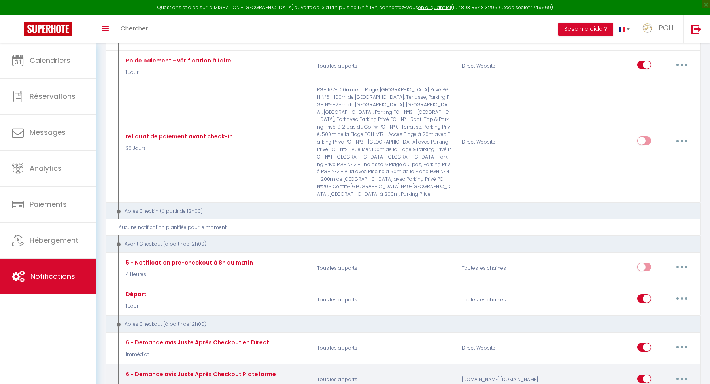
click at [685, 372] on button "button" at bounding box center [681, 378] width 22 height 13
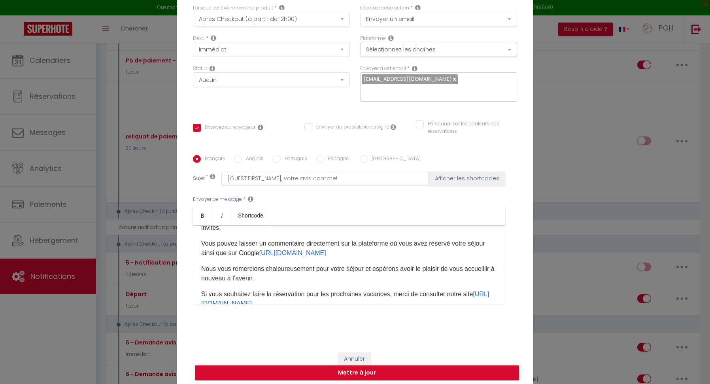
click at [555, 249] on div "Modifier la notification × Titre * 6 - Demande avis Juste Après Checkout Platef…" at bounding box center [355, 192] width 710 height 384
click at [454, 80] on link at bounding box center [454, 79] width 4 height 8
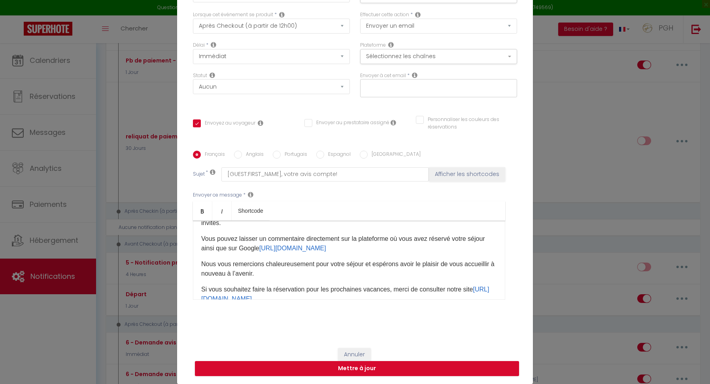
scroll to position [49, 0]
click at [377, 84] on input "text" at bounding box center [436, 87] width 149 height 10
paste input "[EMAIL_ADDRESS][DOMAIN_NAME]"
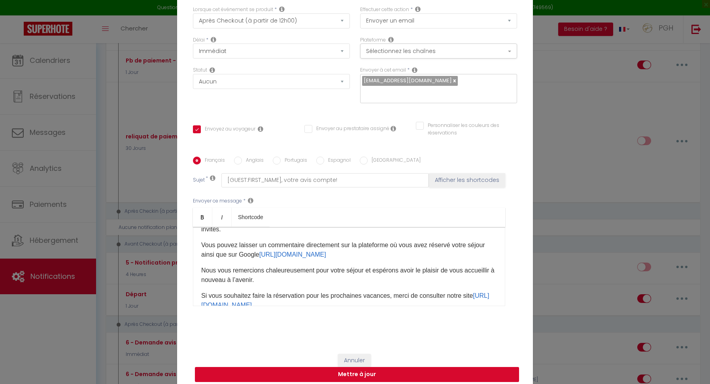
click at [351, 367] on button "Mettre à jour" at bounding box center [357, 374] width 324 height 15
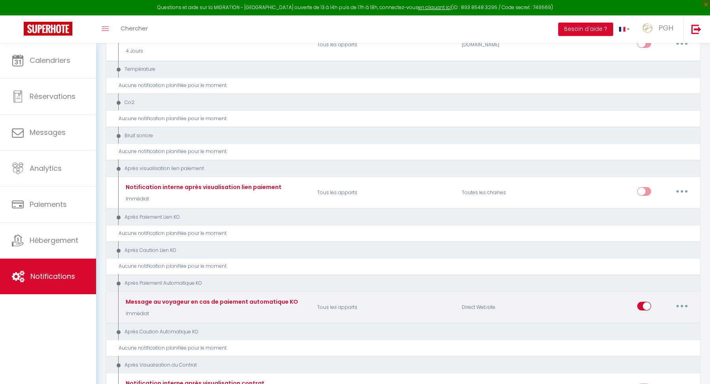
scroll to position [922, 0]
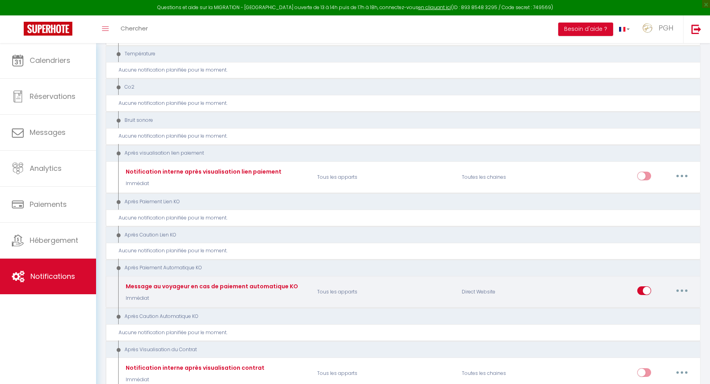
click at [684, 284] on button "button" at bounding box center [681, 290] width 22 height 13
click at [643, 302] on link "Editer" at bounding box center [661, 308] width 58 height 13
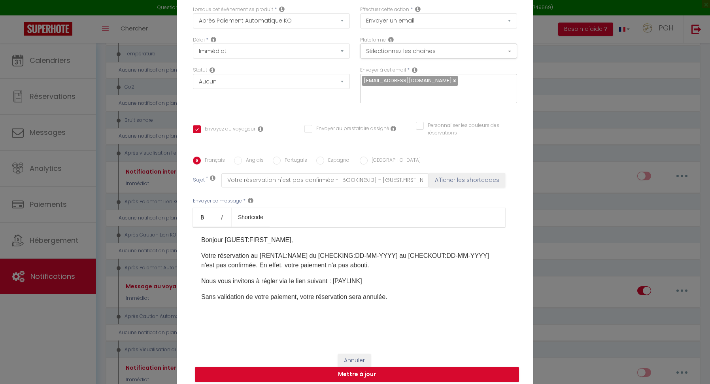
scroll to position [0, 0]
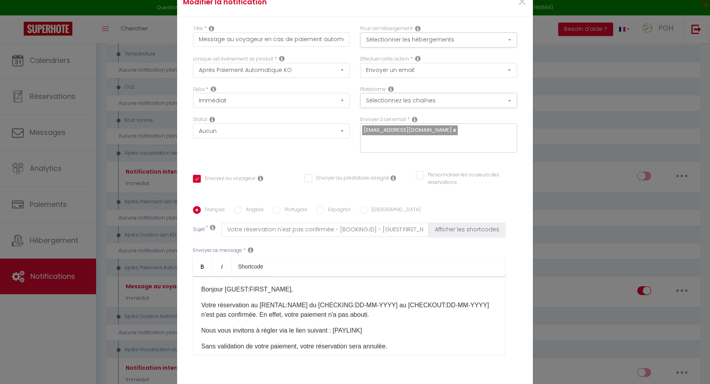
click at [456, 131] on link at bounding box center [454, 130] width 4 height 8
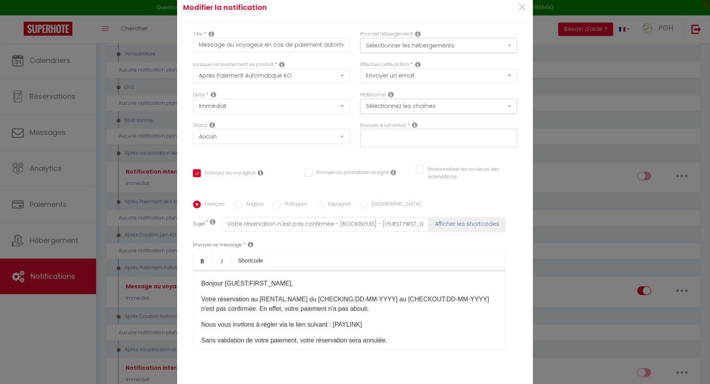
click at [374, 139] on input "text" at bounding box center [436, 136] width 149 height 10
paste input "[EMAIL_ADDRESS][DOMAIN_NAME]"
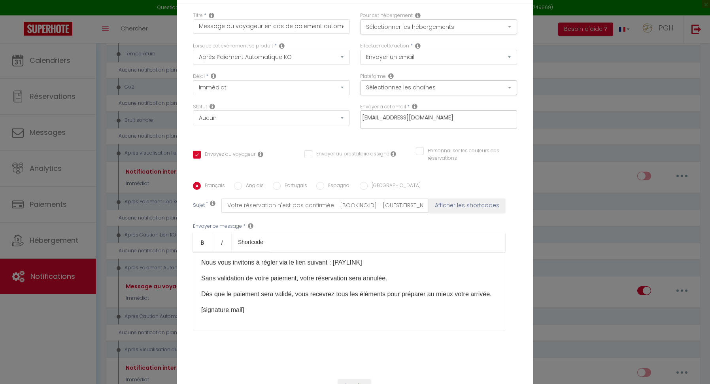
scroll to position [49, 0]
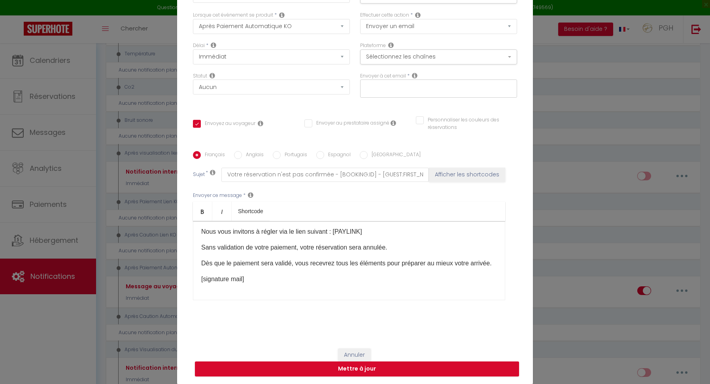
click at [360, 366] on div "Annuler Mettre à jour" at bounding box center [355, 362] width 356 height 44
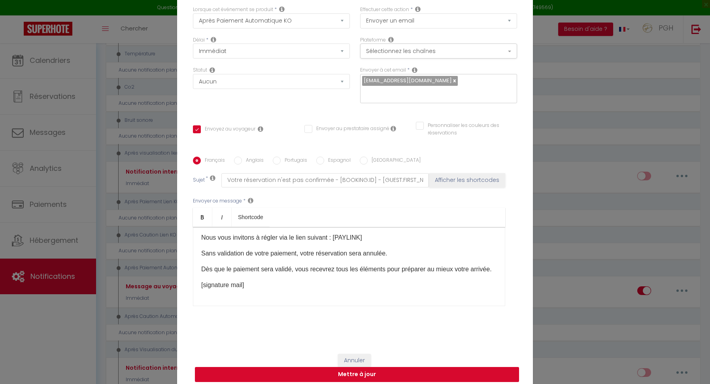
click at [382, 375] on button "Mettre à jour" at bounding box center [357, 374] width 324 height 15
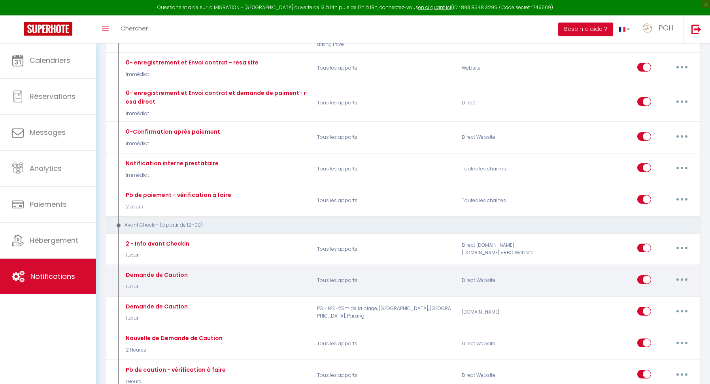
scroll to position [0, 0]
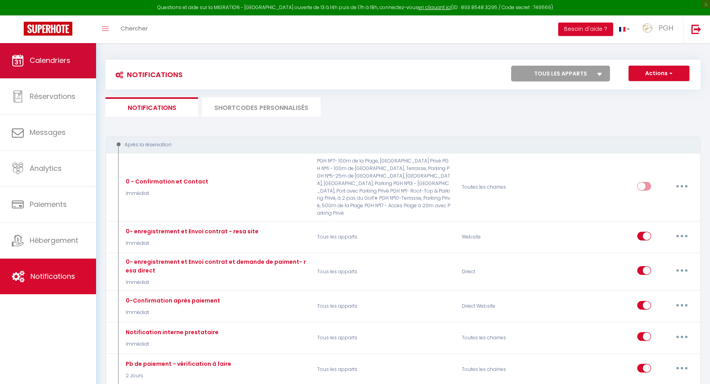
click at [62, 64] on span "Calendriers" at bounding box center [50, 60] width 41 height 10
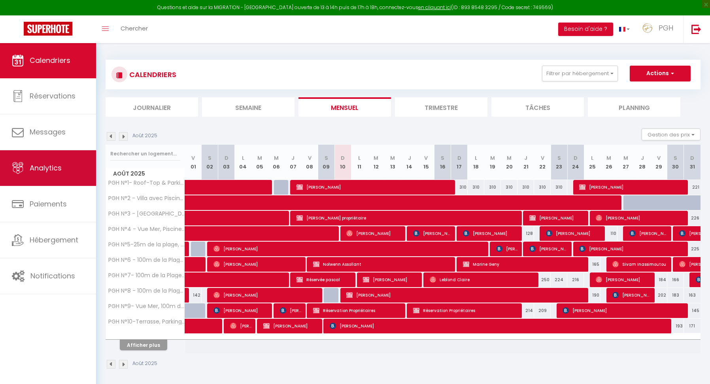
click at [45, 172] on span "Analytics" at bounding box center [46, 168] width 32 height 10
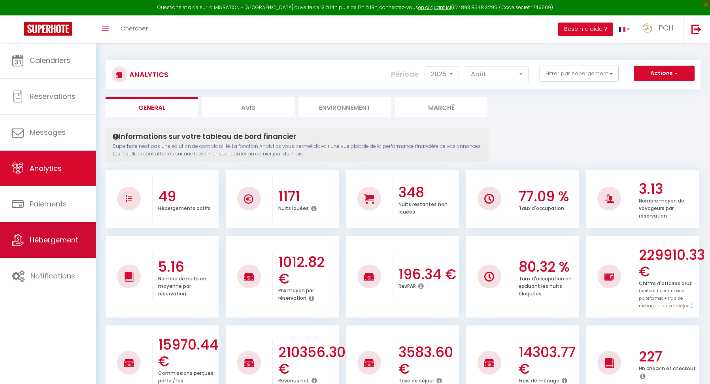
click at [46, 238] on span "Hébergement" at bounding box center [54, 240] width 49 height 10
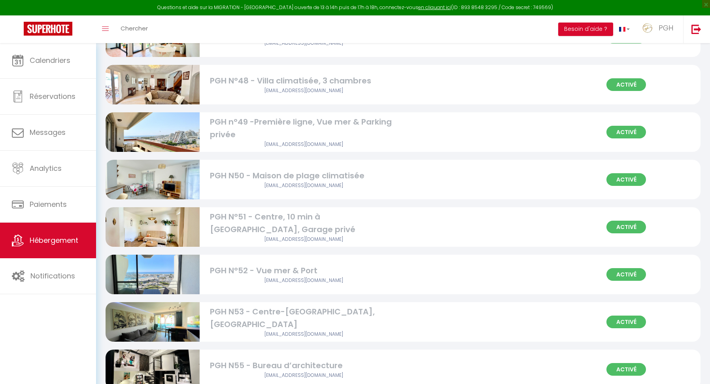
scroll to position [2050, 0]
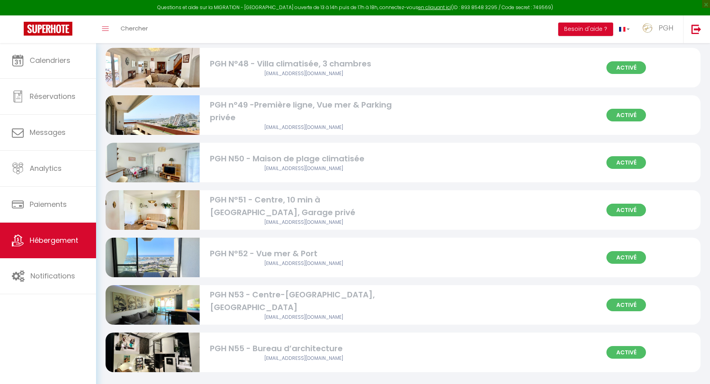
click at [167, 345] on img at bounding box center [152, 352] width 94 height 70
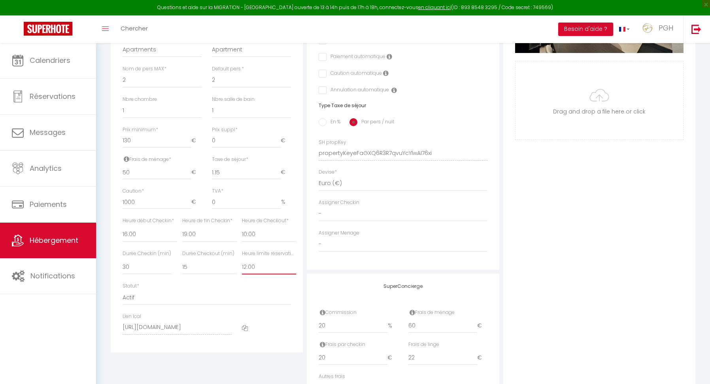
scroll to position [306, 0]
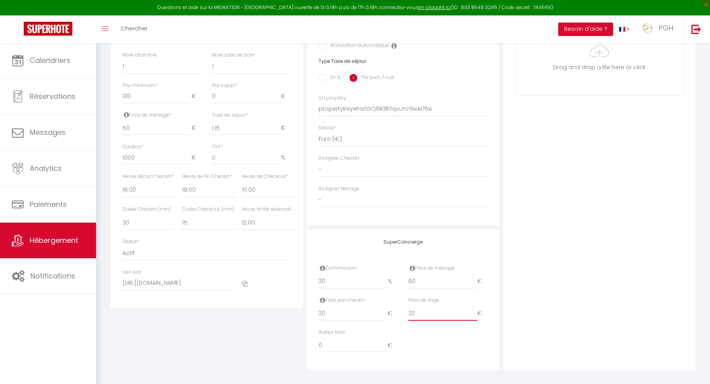
click at [415, 311] on input "22" at bounding box center [442, 313] width 69 height 14
click at [254, 340] on div "Détails Nom * PGH N55 - Bureau d’architecture Prénom propriétaire [PERSON_NAME]…" at bounding box center [207, 103] width 196 height 533
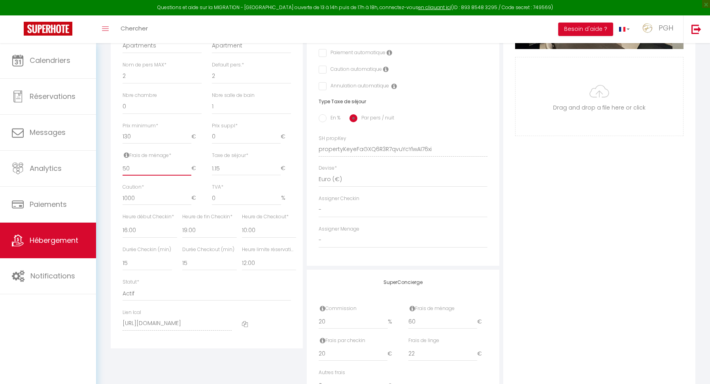
click at [146, 171] on input "50" at bounding box center [156, 168] width 69 height 14
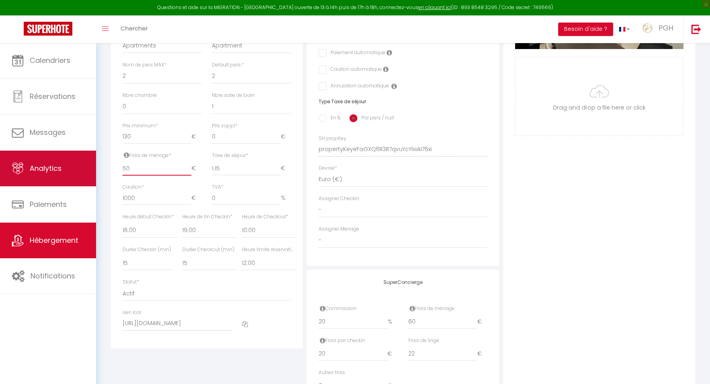
drag, startPoint x: 143, startPoint y: 169, endPoint x: 95, endPoint y: 168, distance: 48.6
click at [95, 168] on div "Questions et aide sur la MIGRATION - [GEOGRAPHIC_DATA] ouverte de 13 à 14h puis…" at bounding box center [355, 103] width 710 height 653
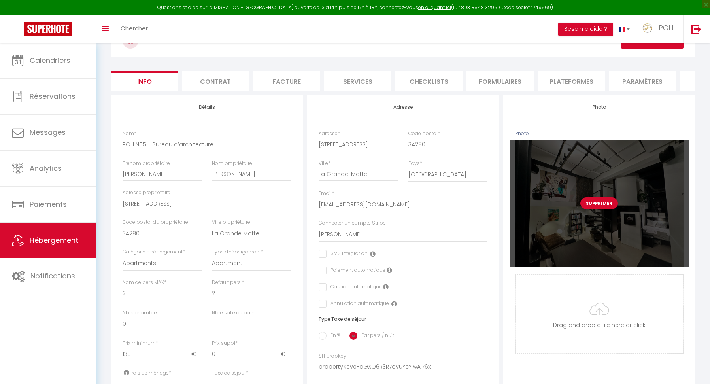
scroll to position [0, 0]
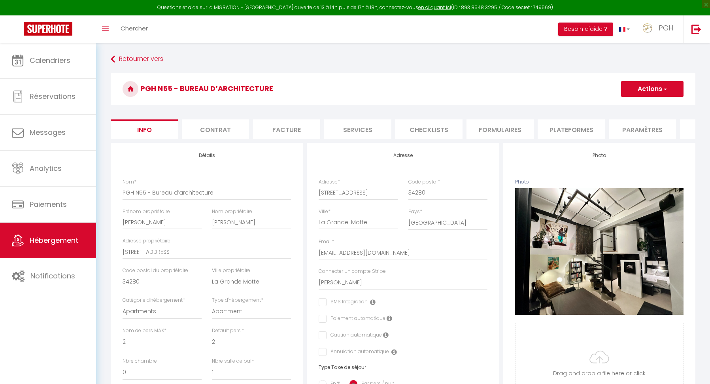
click at [665, 87] on span "button" at bounding box center [664, 89] width 5 height 8
click at [616, 107] on input "Enregistrer" at bounding box center [620, 106] width 29 height 8
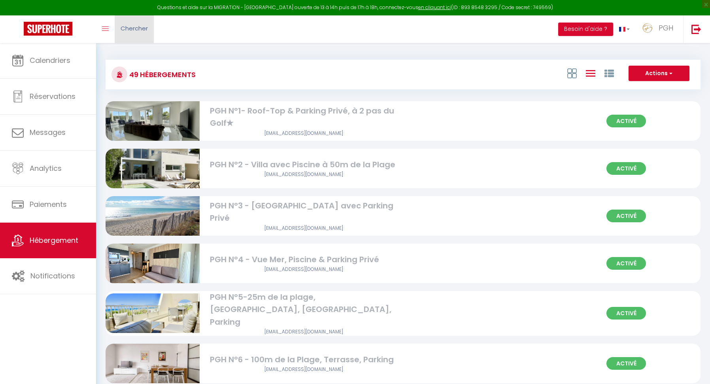
click at [138, 31] on span "Chercher" at bounding box center [133, 28] width 27 height 8
click at [0, 0] on input at bounding box center [0, 0] width 0 height 0
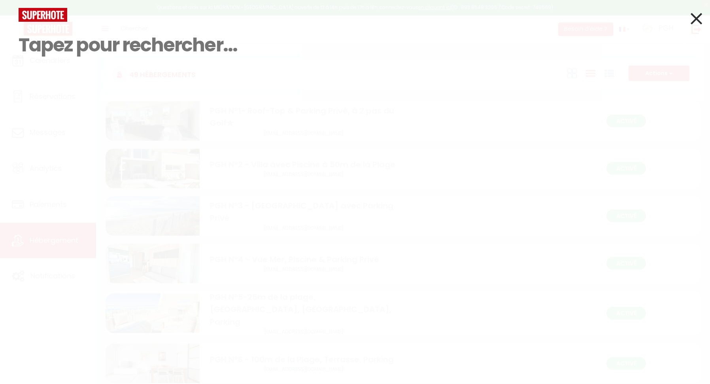
click at [695, 18] on icon at bounding box center [695, 19] width 11 height 20
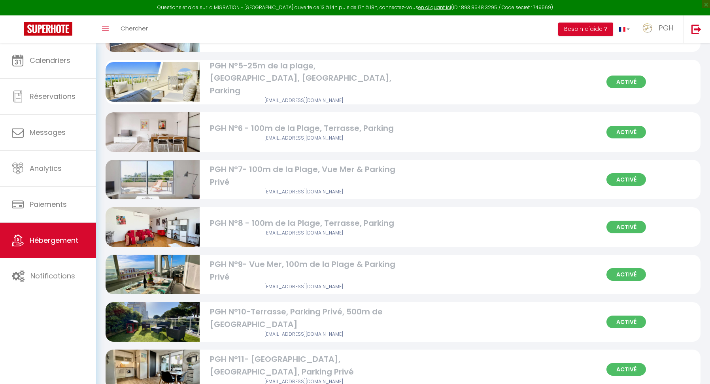
scroll to position [250, 0]
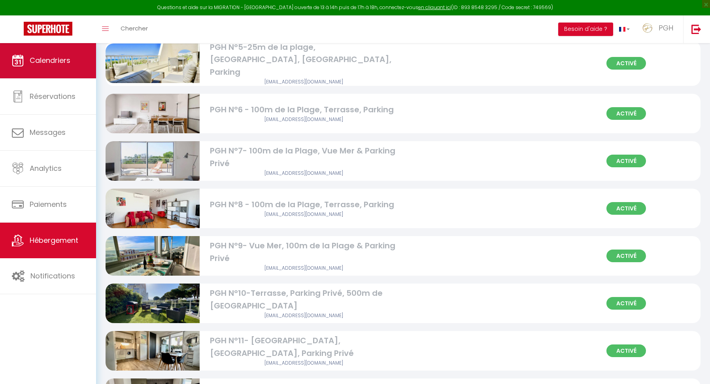
click at [53, 63] on span "Calendriers" at bounding box center [50, 60] width 41 height 10
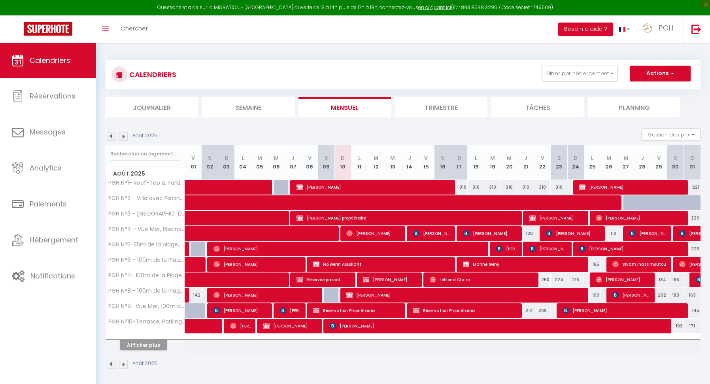
click at [346, 280] on span "Réservée pascal" at bounding box center [323, 279] width 55 height 15
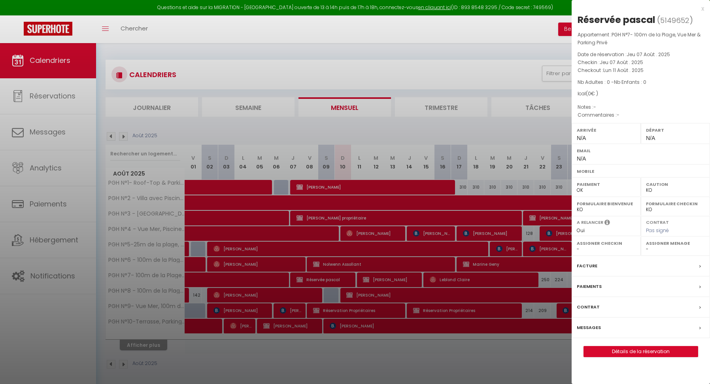
click at [657, 347] on link "Détails de la réservation" at bounding box center [641, 351] width 114 height 10
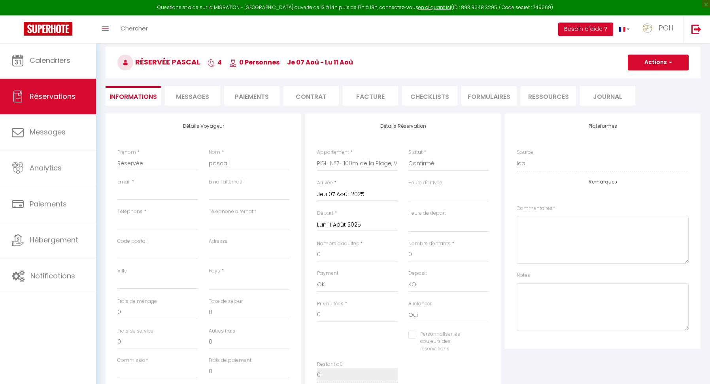
scroll to position [34, 0]
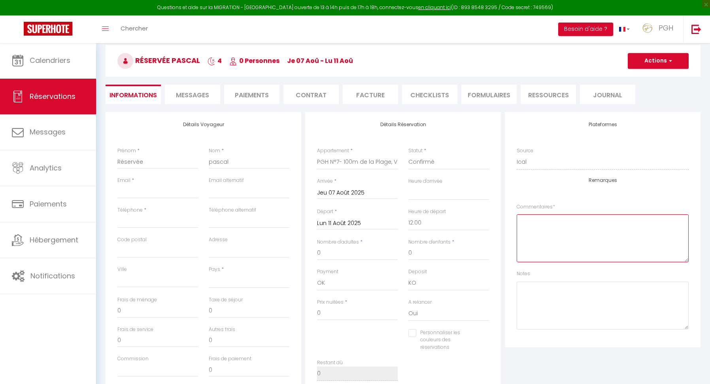
click at [534, 224] on textarea at bounding box center [602, 238] width 172 height 48
click at [663, 62] on button "Actions" at bounding box center [657, 61] width 61 height 16
click at [645, 80] on link "Enregistrer" at bounding box center [650, 78] width 62 height 10
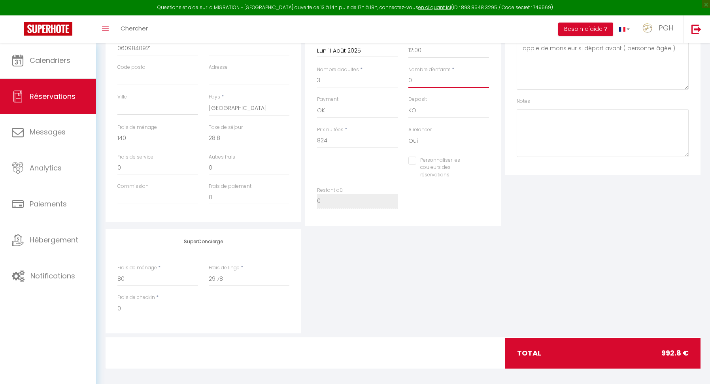
scroll to position [0, 0]
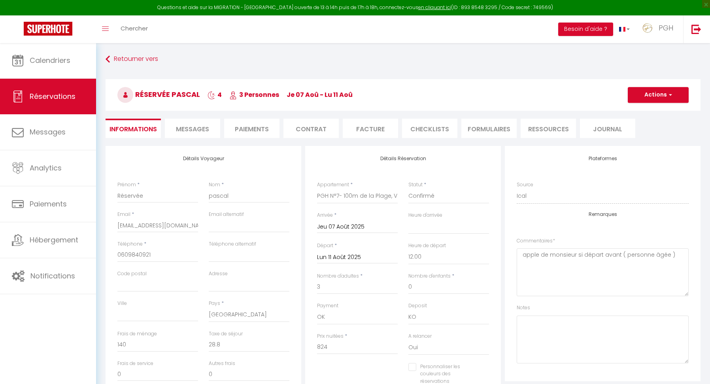
click at [662, 90] on button "Actions" at bounding box center [657, 95] width 61 height 16
click at [637, 112] on link "Enregistrer" at bounding box center [650, 112] width 62 height 10
